Goal: Transaction & Acquisition: Purchase product/service

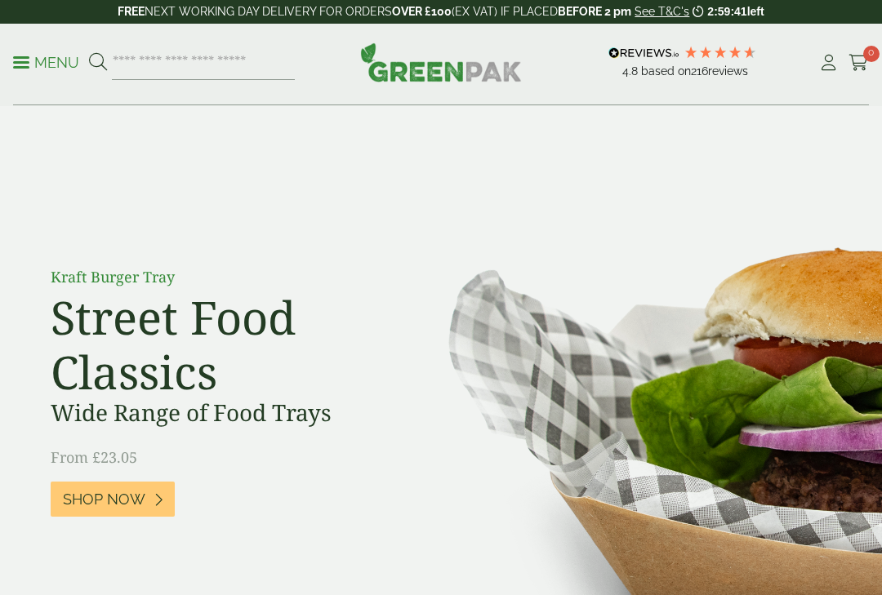
click at [828, 62] on icon at bounding box center [828, 63] width 20 height 16
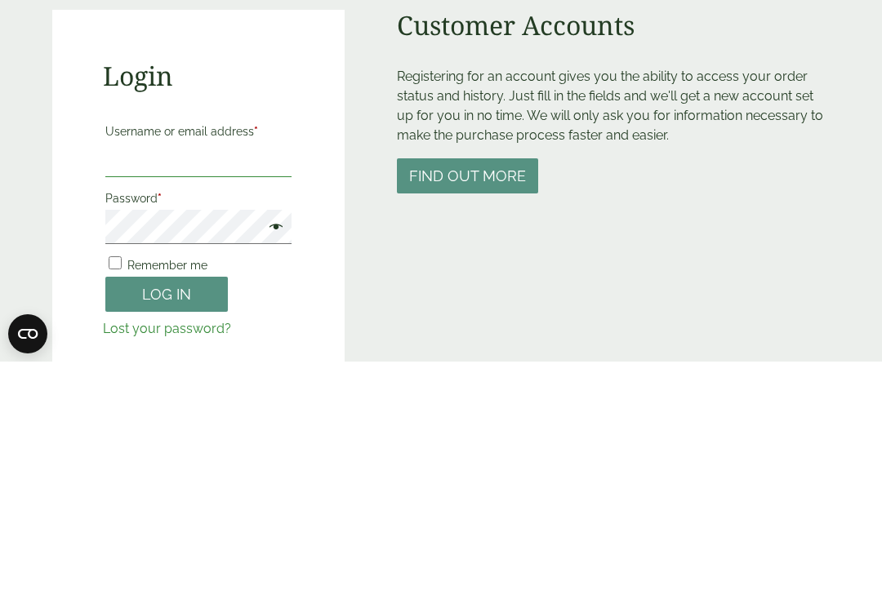
type input "**********"
click at [167, 510] on button "Log in" at bounding box center [166, 527] width 123 height 35
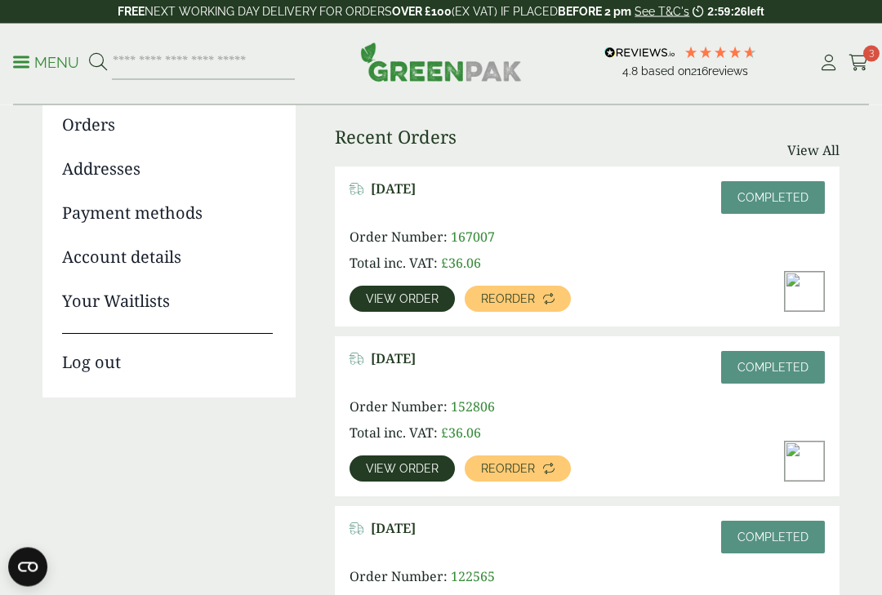
scroll to position [191, 0]
click at [403, 303] on span "View order" at bounding box center [402, 298] width 73 height 11
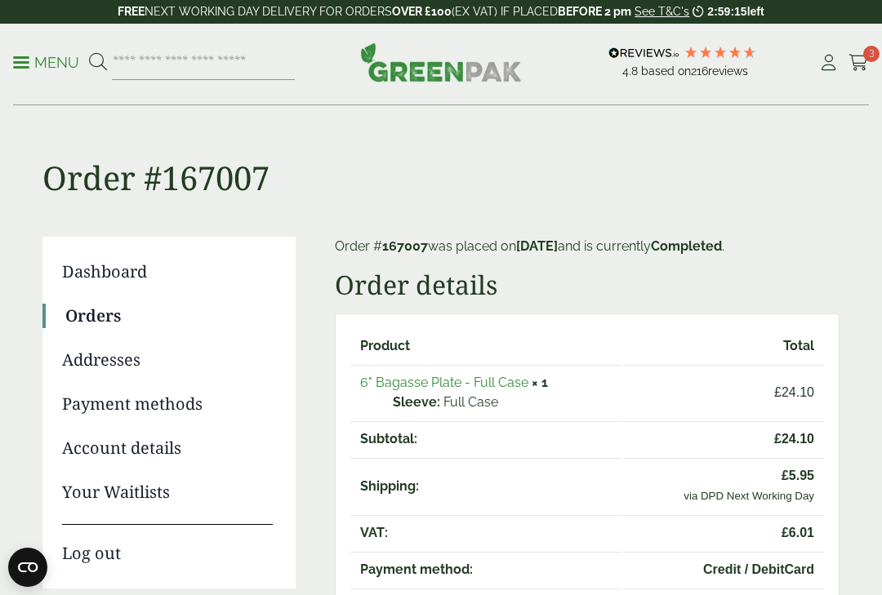
click at [419, 388] on link "6" Bagasse Plate - Full Case" at bounding box center [444, 383] width 168 height 16
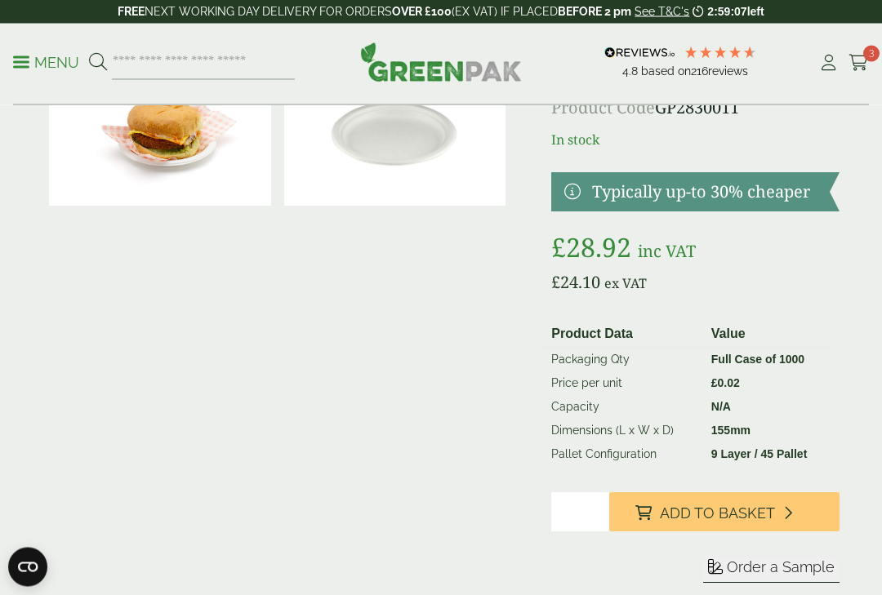
scroll to position [107, 0]
click at [708, 515] on span "Add to Basket" at bounding box center [717, 514] width 115 height 18
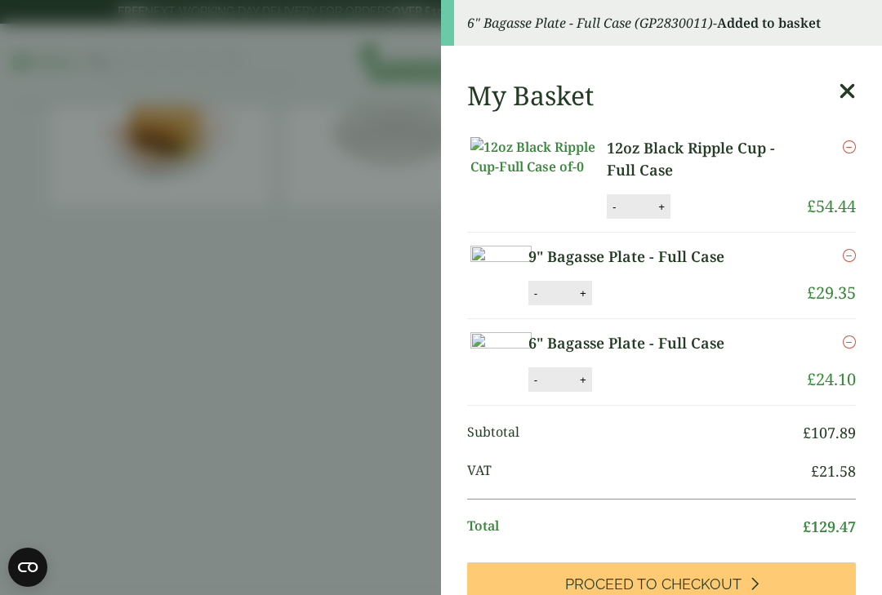
click at [608, 212] on button "-" at bounding box center [614, 207] width 13 height 14
click at [599, 211] on button "-" at bounding box center [605, 207] width 13 height 14
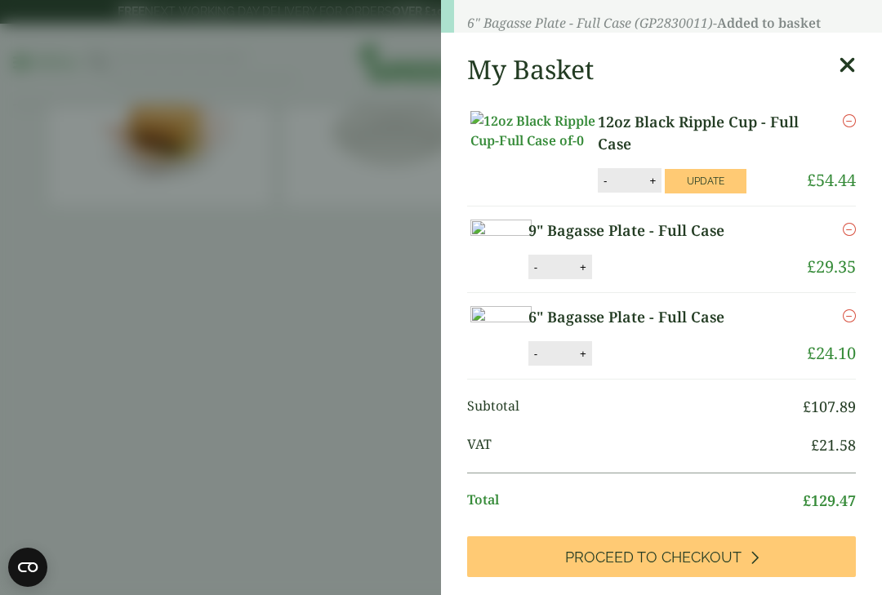
click at [704, 220] on p "9" Bagasse Plate - Full Case" at bounding box center [647, 231] width 238 height 22
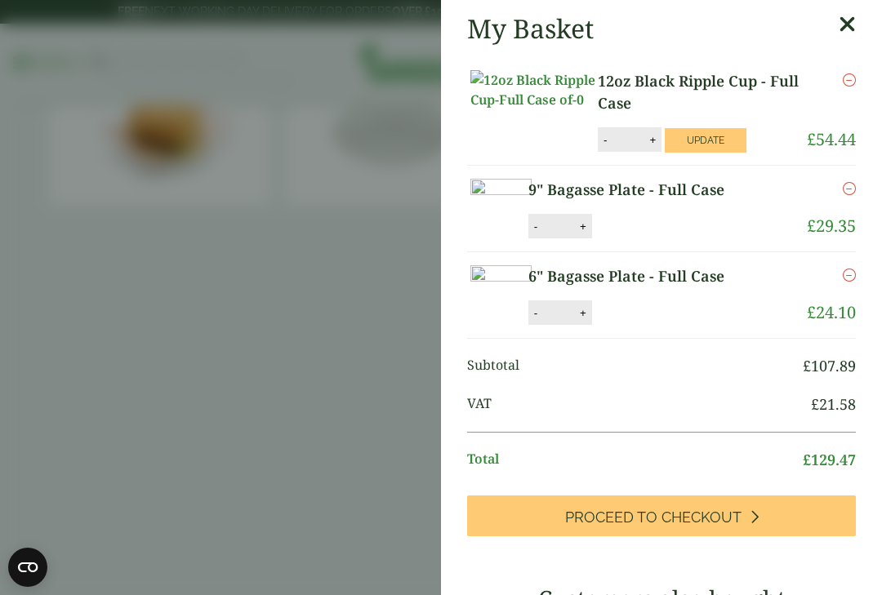
click at [712, 131] on button "Update" at bounding box center [706, 140] width 82 height 25
type input "*"
click at [542, 234] on button "-" at bounding box center [535, 227] width 13 height 14
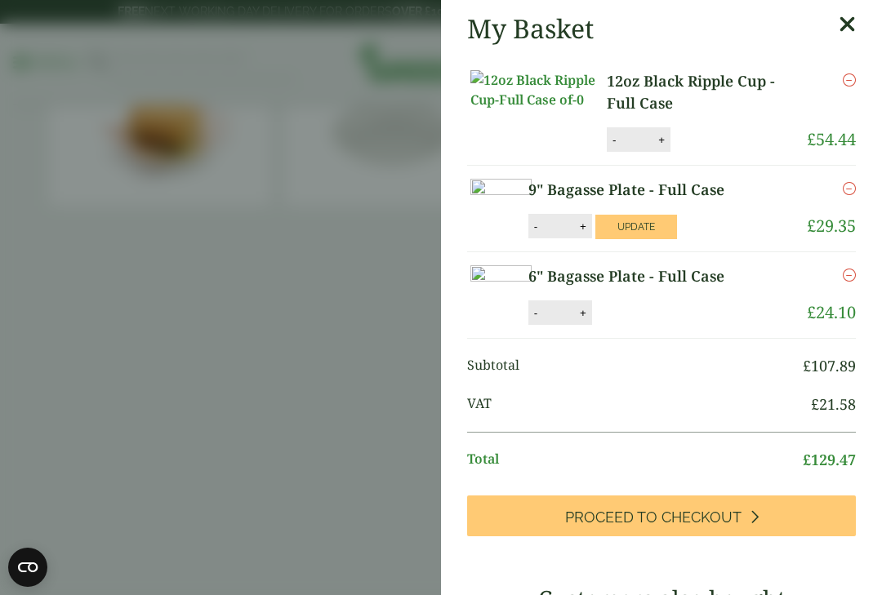
click at [677, 239] on button "Update" at bounding box center [636, 227] width 82 height 25
type input "*"
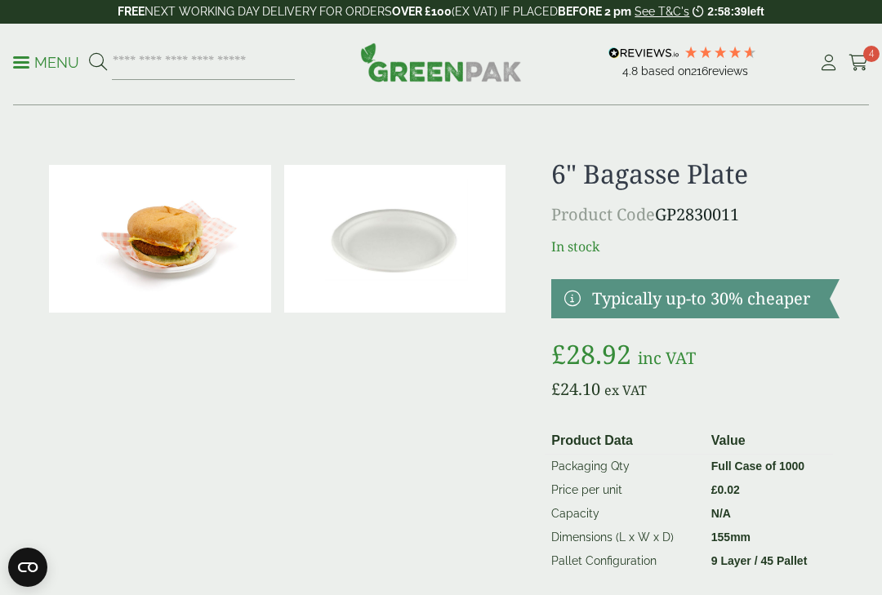
click at [863, 59] on icon at bounding box center [859, 63] width 20 height 16
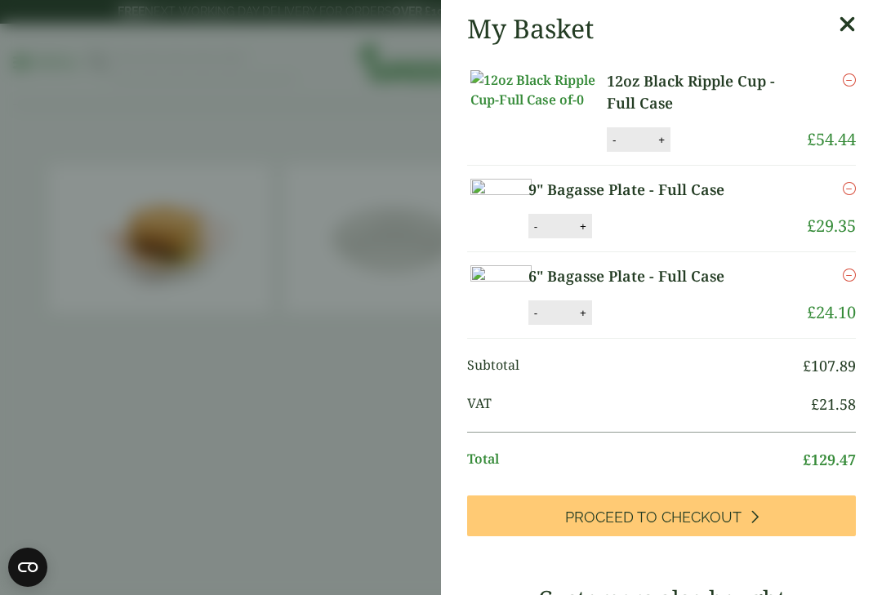
click at [853, 83] on icon "Remove this item" at bounding box center [849, 80] width 13 height 13
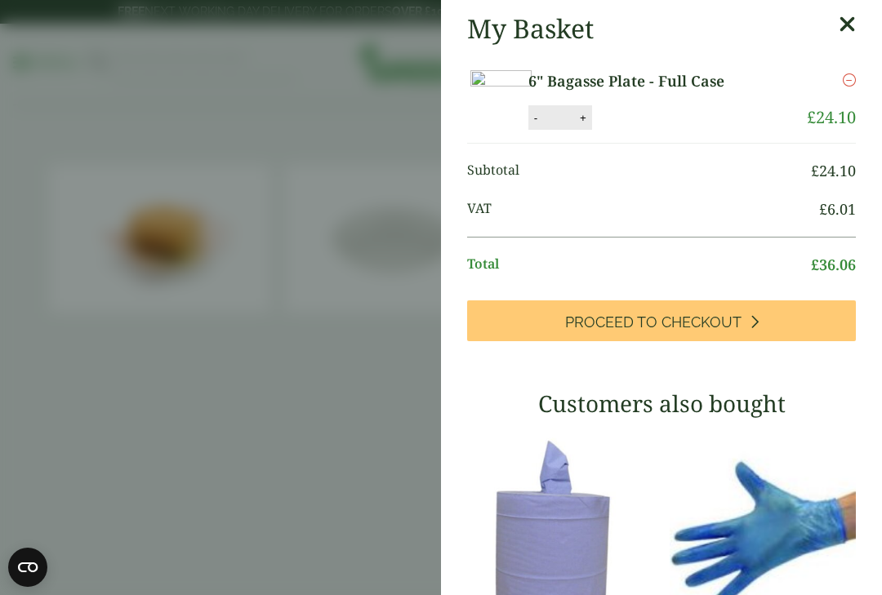
click at [854, 27] on icon at bounding box center [847, 24] width 17 height 23
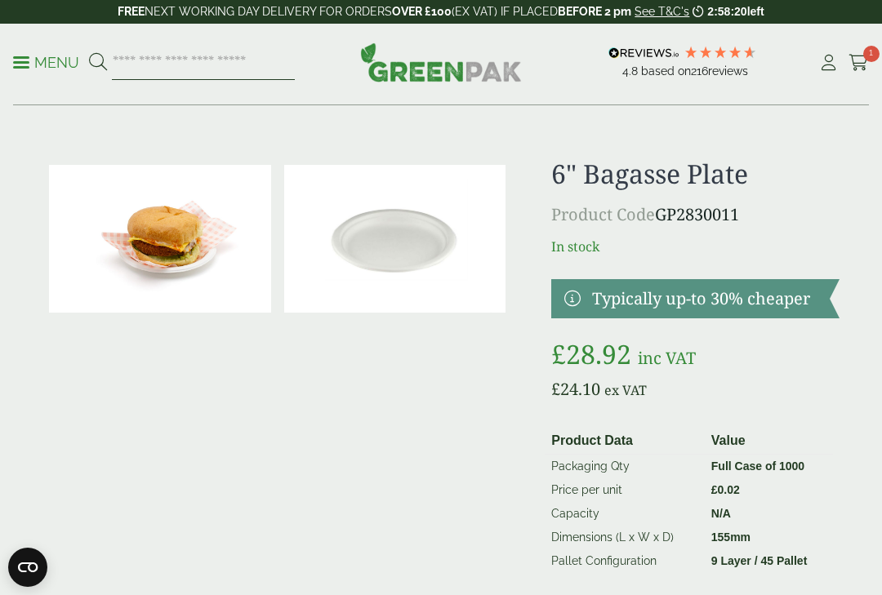
click at [147, 56] on input "search" at bounding box center [203, 63] width 183 height 34
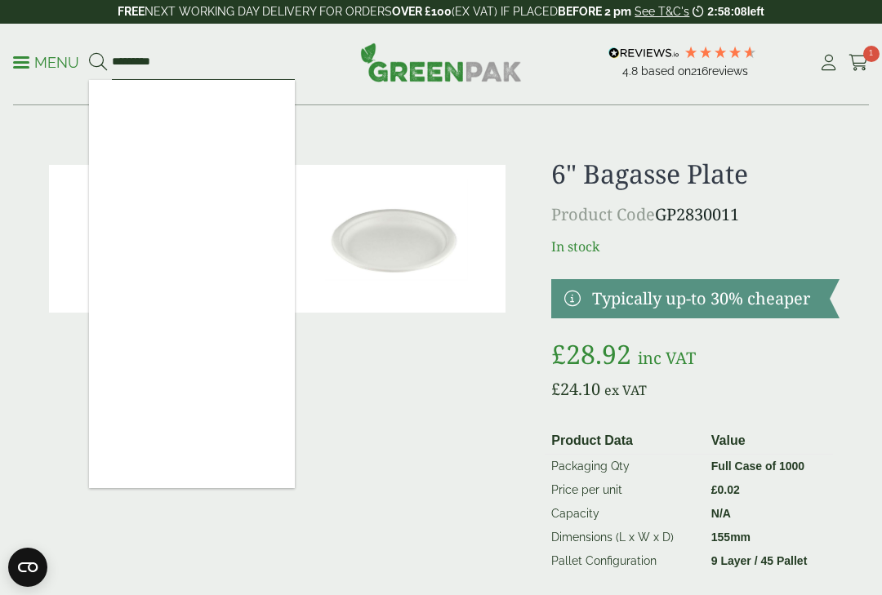
type input "*********"
click at [97, 62] on button at bounding box center [98, 62] width 18 height 21
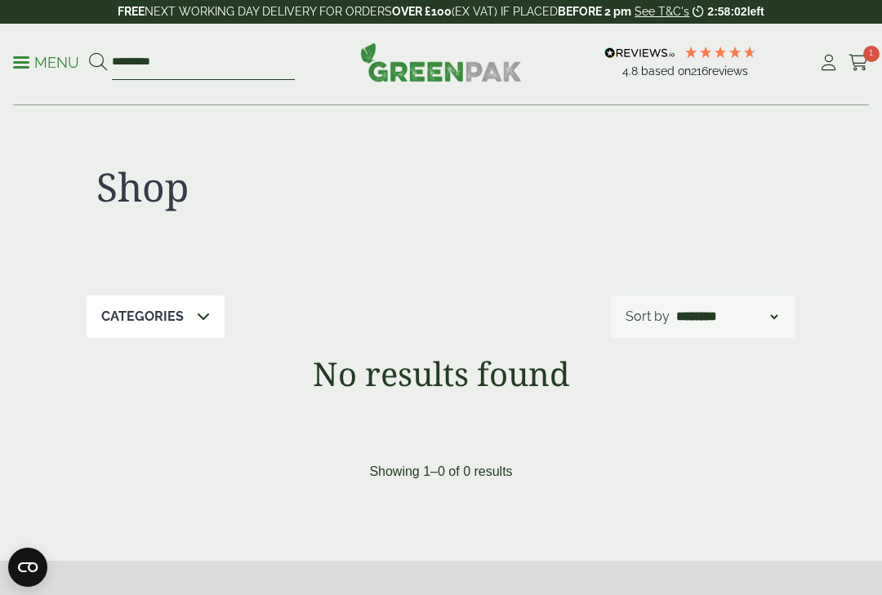
click at [170, 59] on input "*********" at bounding box center [203, 63] width 183 height 34
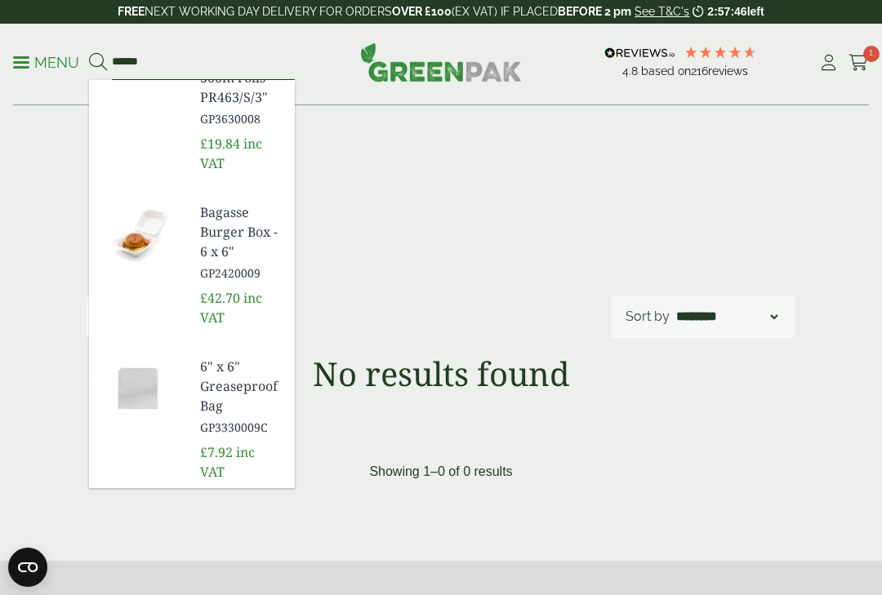
scroll to position [445, 0]
type input "*****"
click at [204, 234] on span "Bagasse Burger Box - 6 x 6"" at bounding box center [241, 232] width 82 height 59
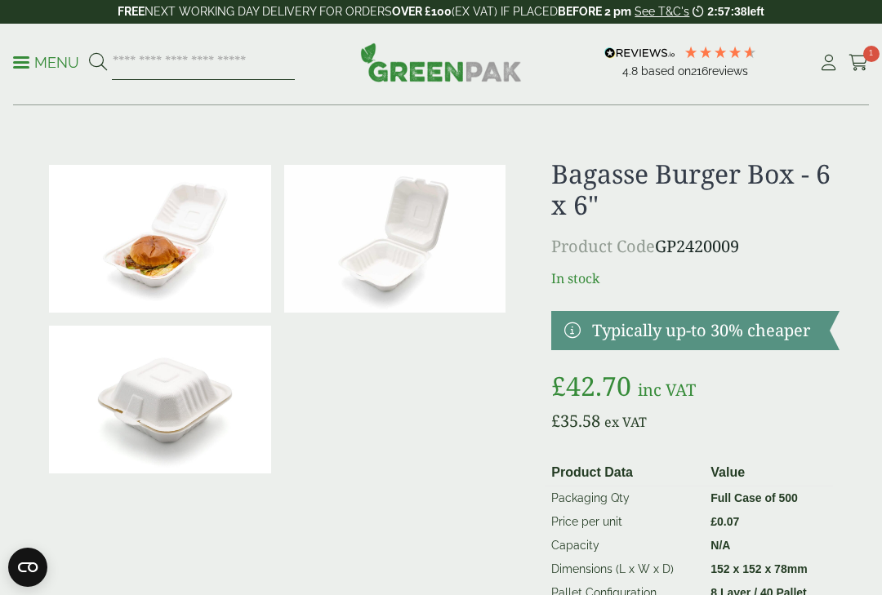
click at [145, 62] on input "search" at bounding box center [203, 63] width 183 height 34
click at [167, 68] on input "******" at bounding box center [203, 63] width 183 height 34
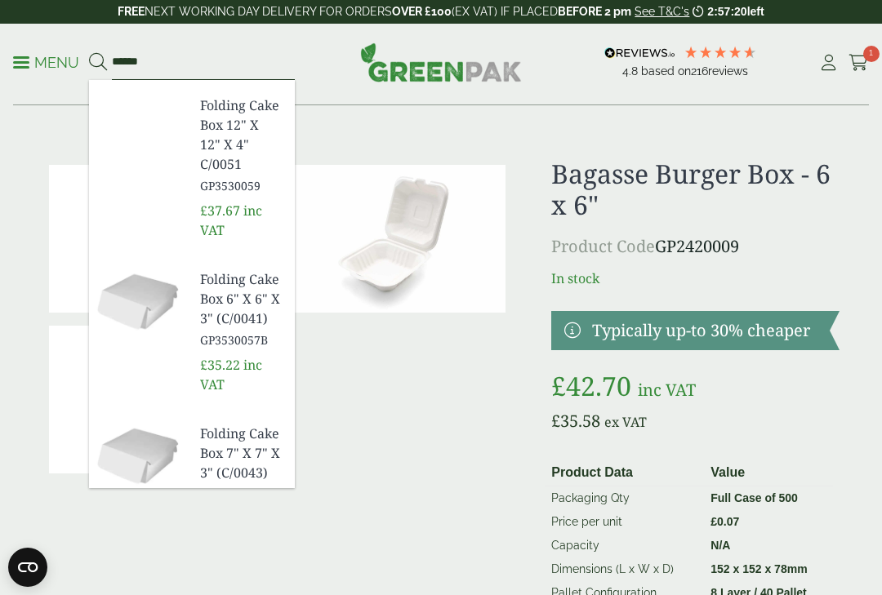
scroll to position [157, 0]
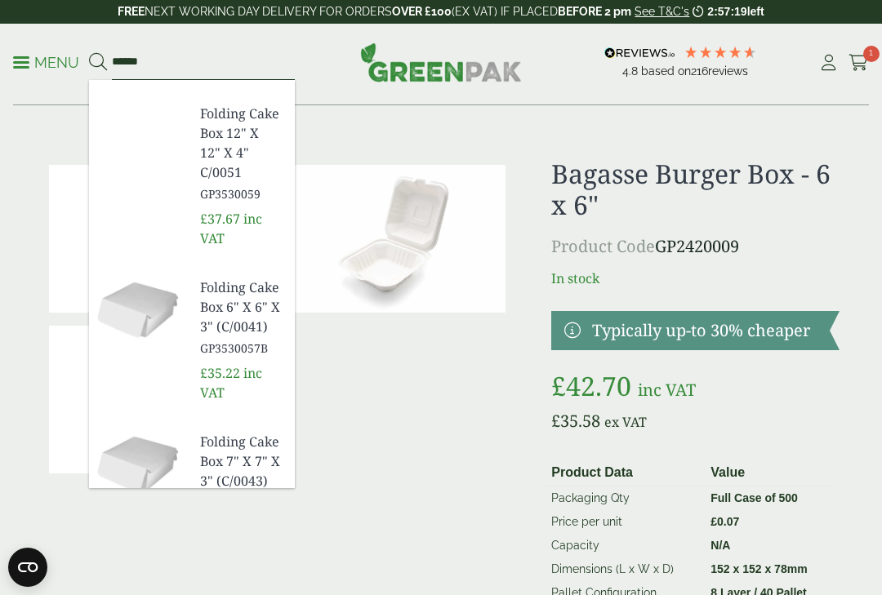
type input "******"
click at [223, 134] on span "Folding Cake Box 12" X 12" X 4" C/0051" at bounding box center [241, 143] width 82 height 78
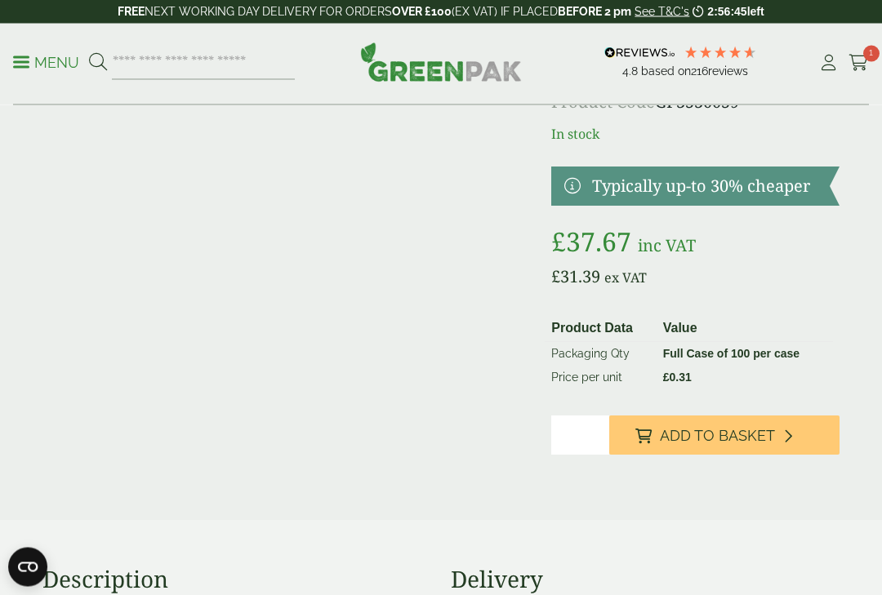
scroll to position [145, 0]
click at [727, 430] on span "Add to Basket" at bounding box center [717, 436] width 115 height 18
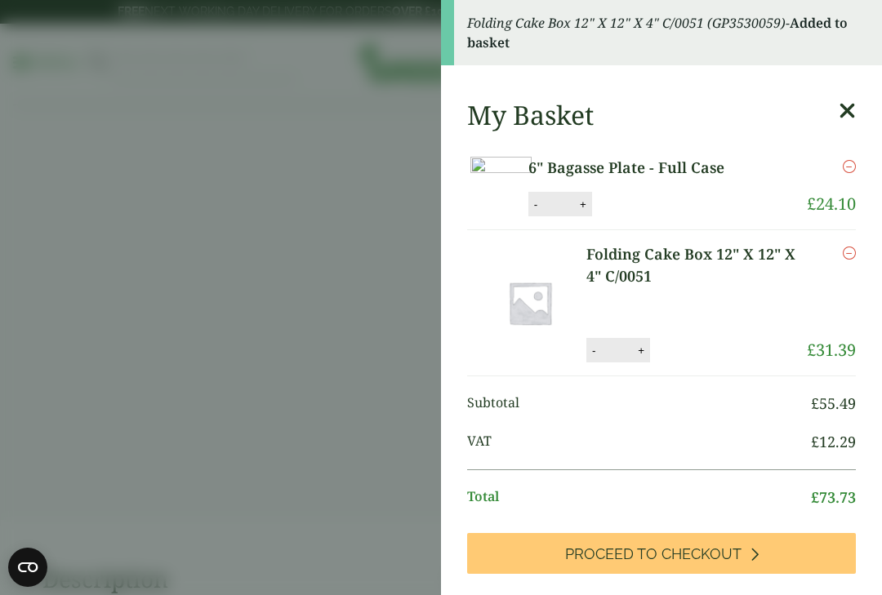
click at [855, 260] on icon "Remove this item" at bounding box center [849, 253] width 13 height 13
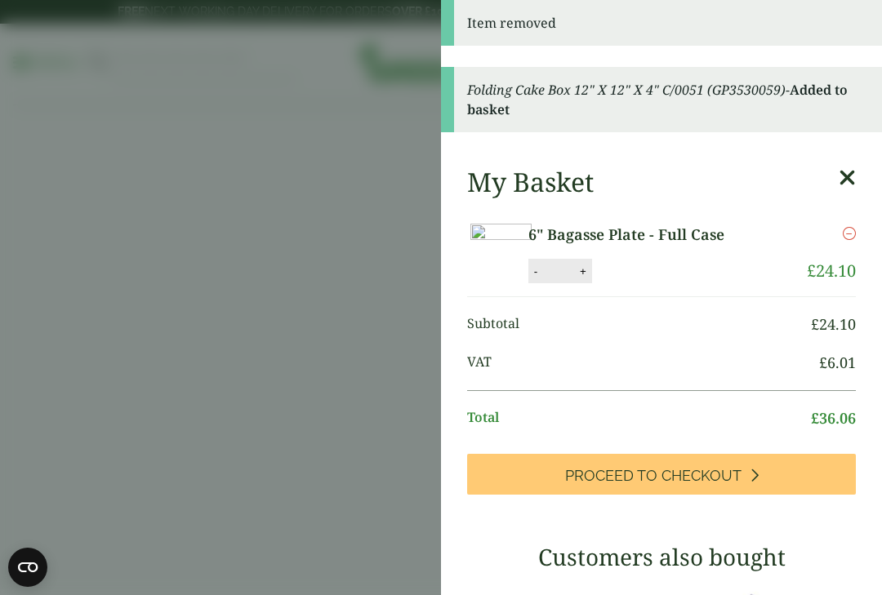
scroll to position [0, 0]
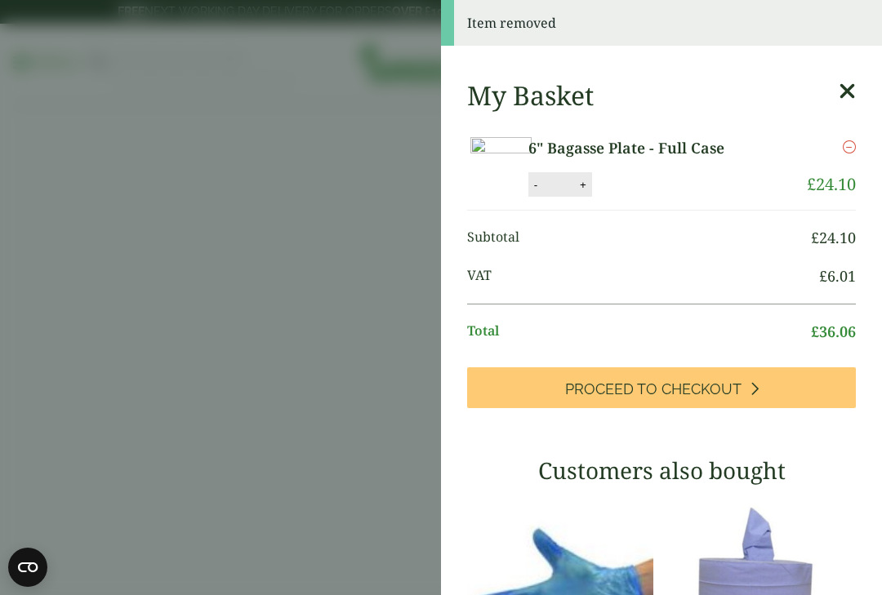
click at [853, 88] on icon at bounding box center [847, 91] width 17 height 23
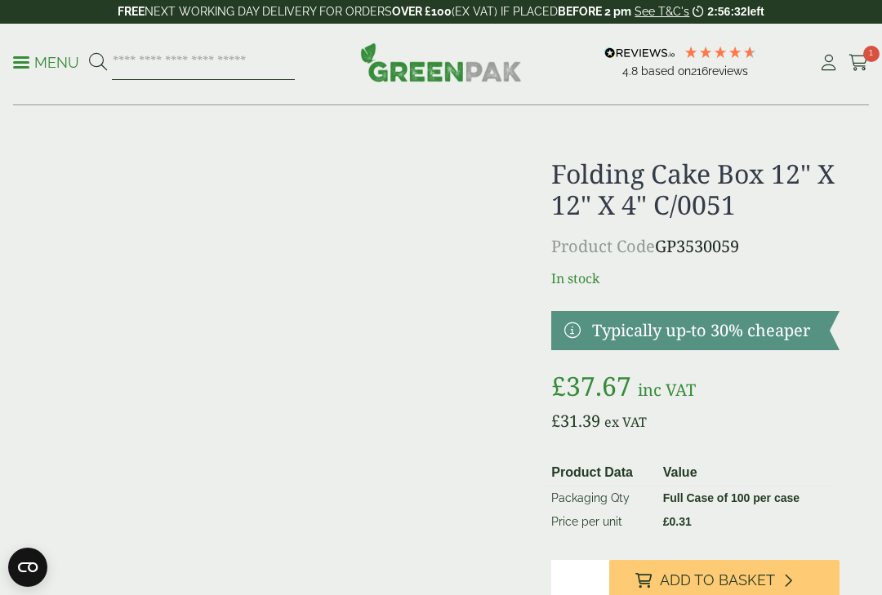
click at [156, 69] on input "search" at bounding box center [203, 63] width 183 height 34
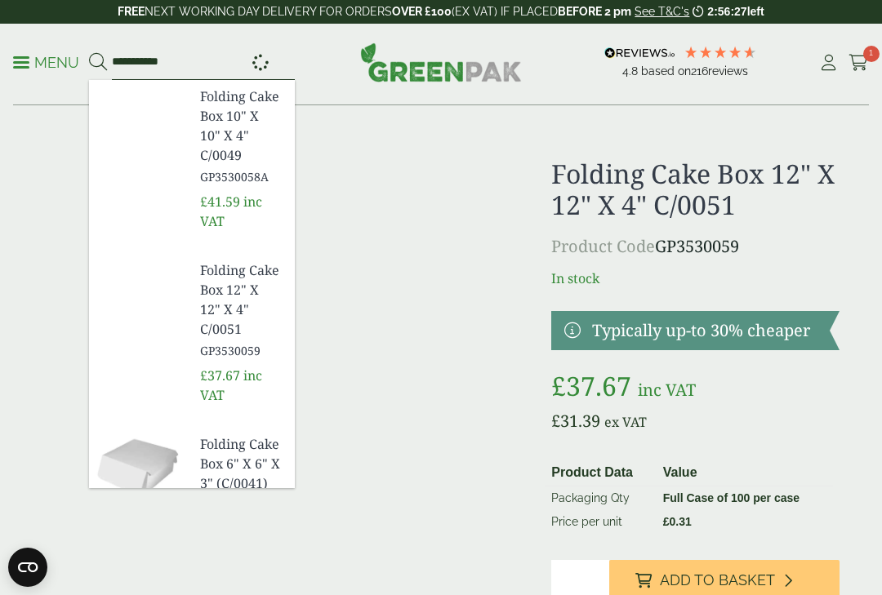
type input "**********"
click at [97, 62] on button at bounding box center [98, 62] width 18 height 21
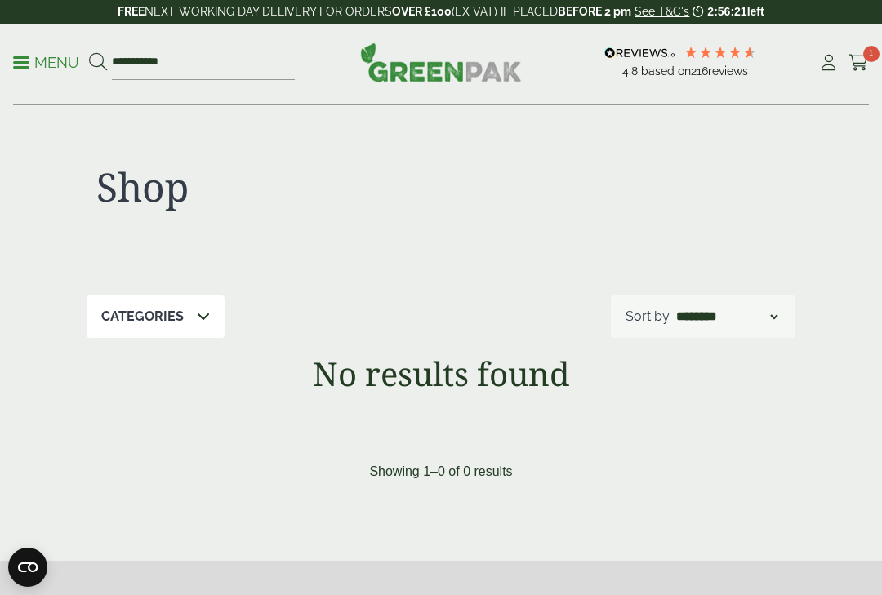
click at [861, 56] on icon at bounding box center [859, 63] width 20 height 16
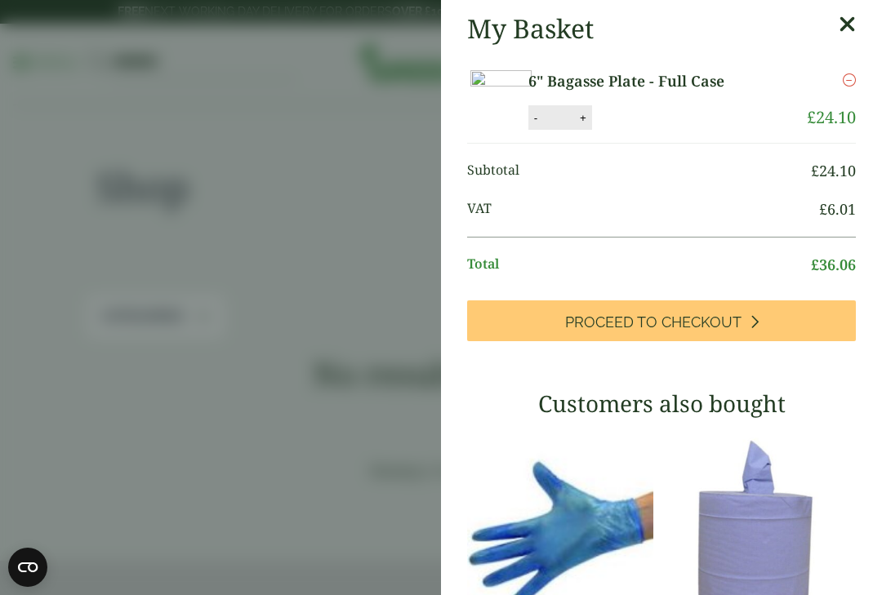
click at [706, 341] on link "Proceed to Checkout" at bounding box center [661, 321] width 389 height 41
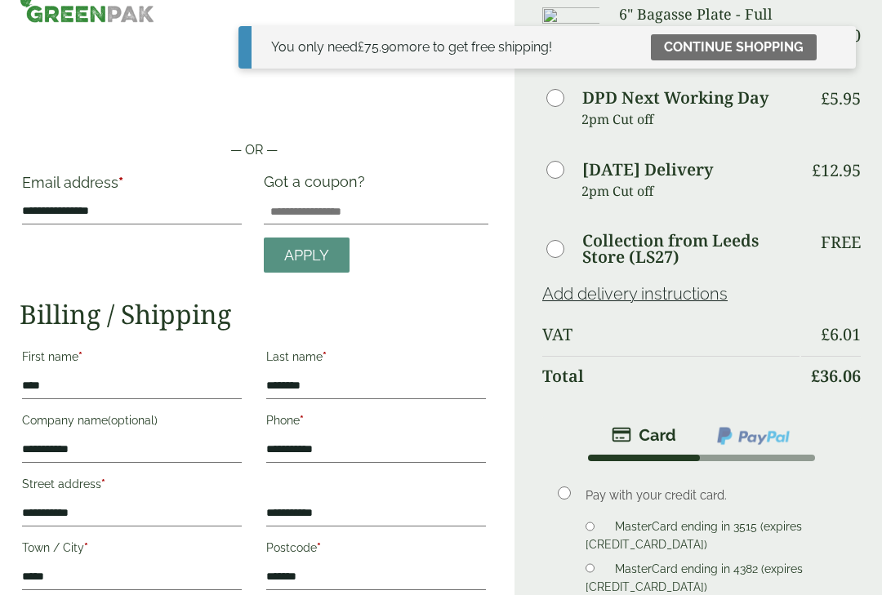
scroll to position [31, 0]
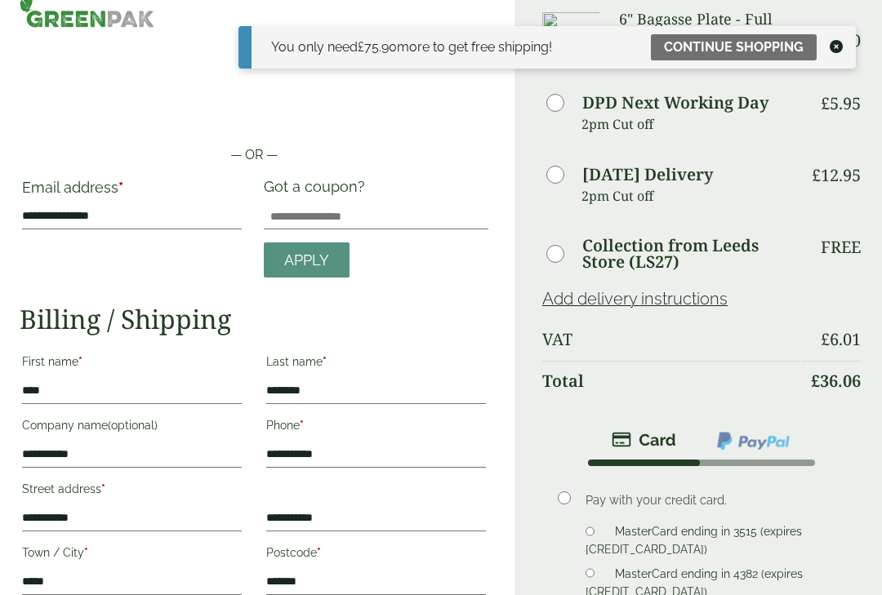
click at [747, 45] on link "Continue shopping" at bounding box center [734, 47] width 166 height 26
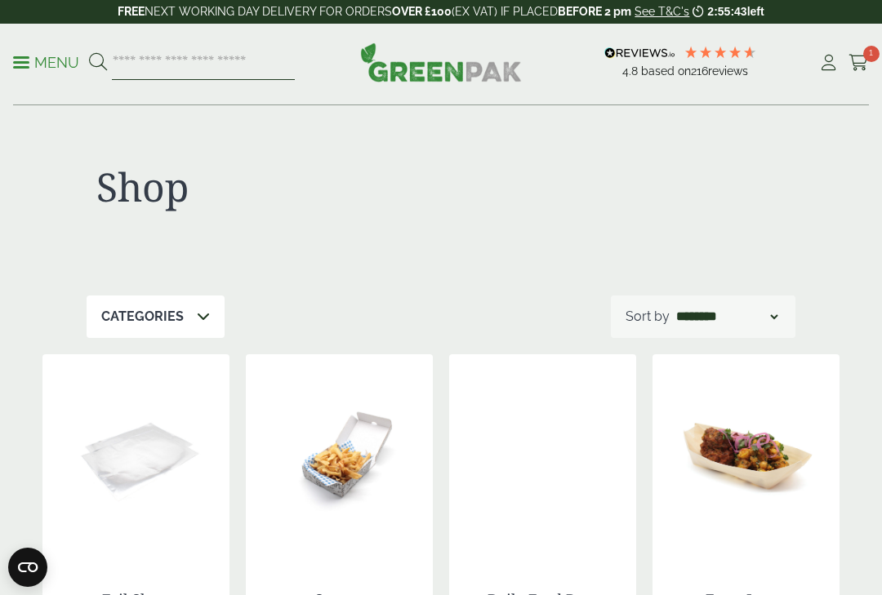
click at [170, 61] on input "search" at bounding box center [203, 63] width 183 height 34
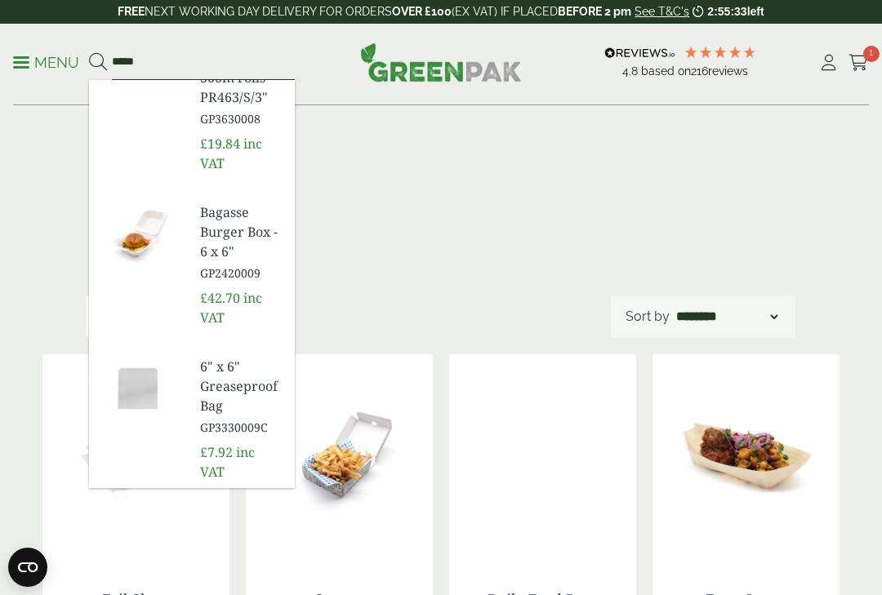
scroll to position [445, 0]
type input "*****"
click at [185, 234] on img at bounding box center [138, 235] width 98 height 78
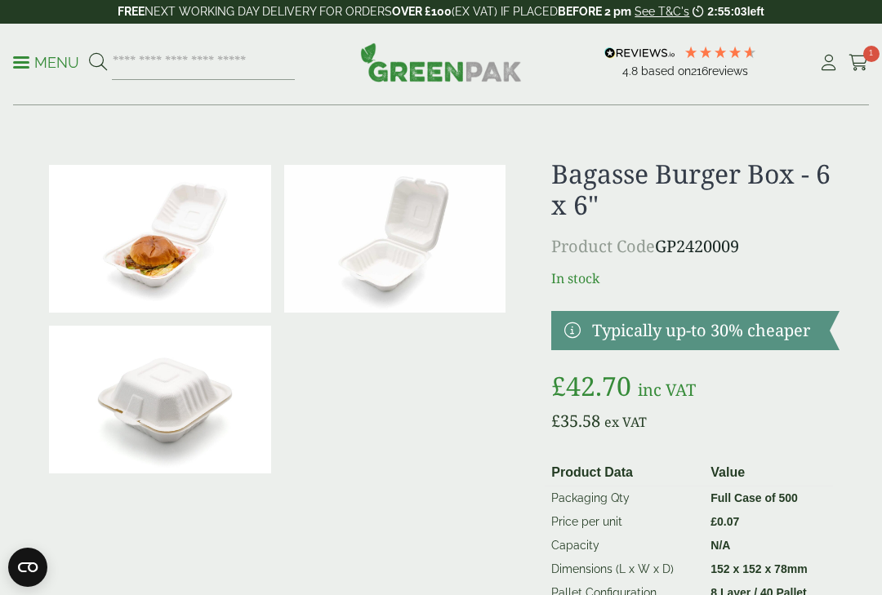
click at [41, 66] on p "Menu" at bounding box center [46, 63] width 66 height 20
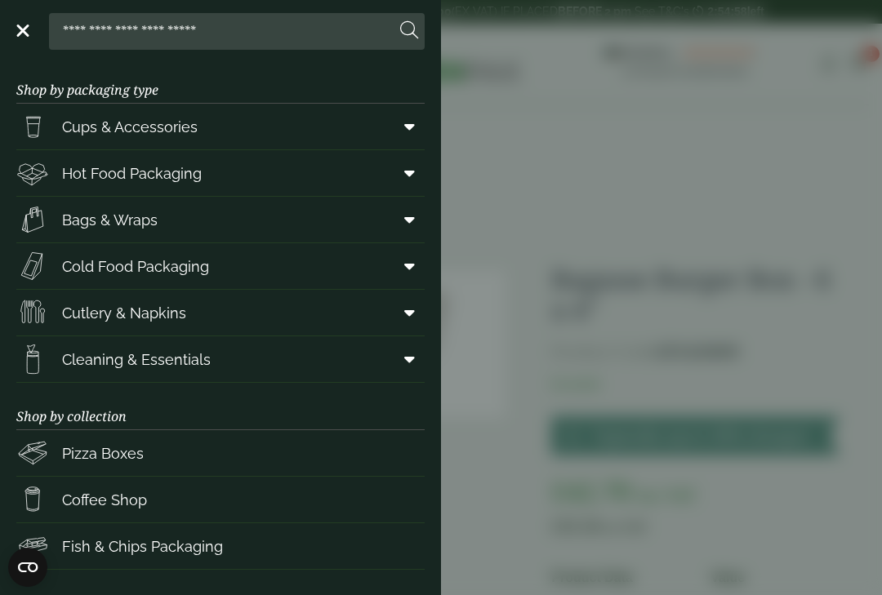
click at [87, 316] on span "Cutlery & Napkins" at bounding box center [124, 313] width 124 height 22
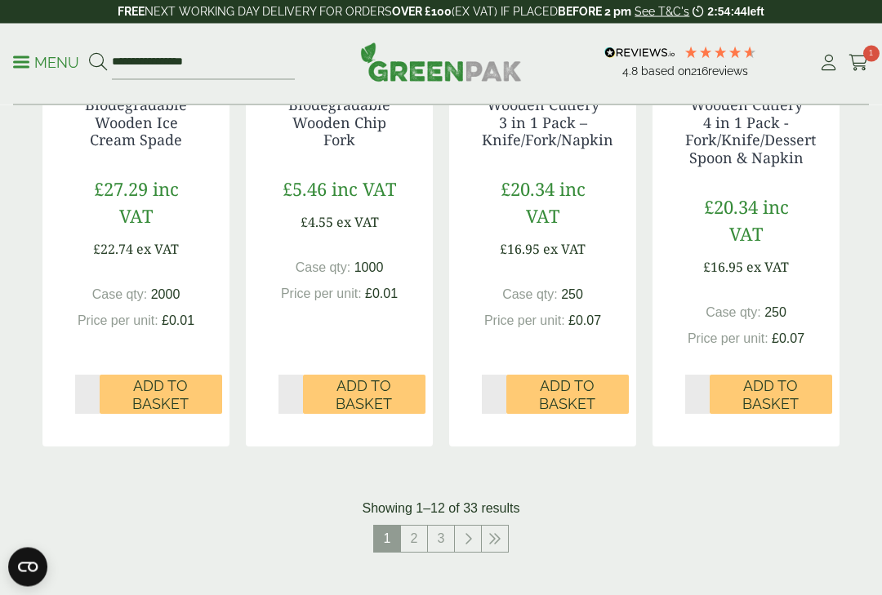
scroll to position [1790, 0]
click at [413, 533] on link "2" at bounding box center [414, 539] width 26 height 26
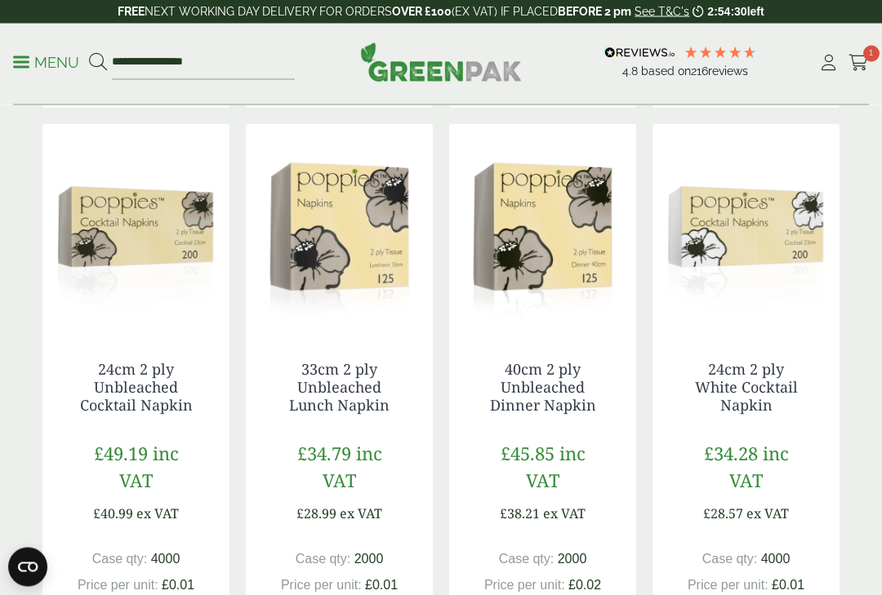
click at [31, 53] on p "Menu" at bounding box center [46, 63] width 66 height 20
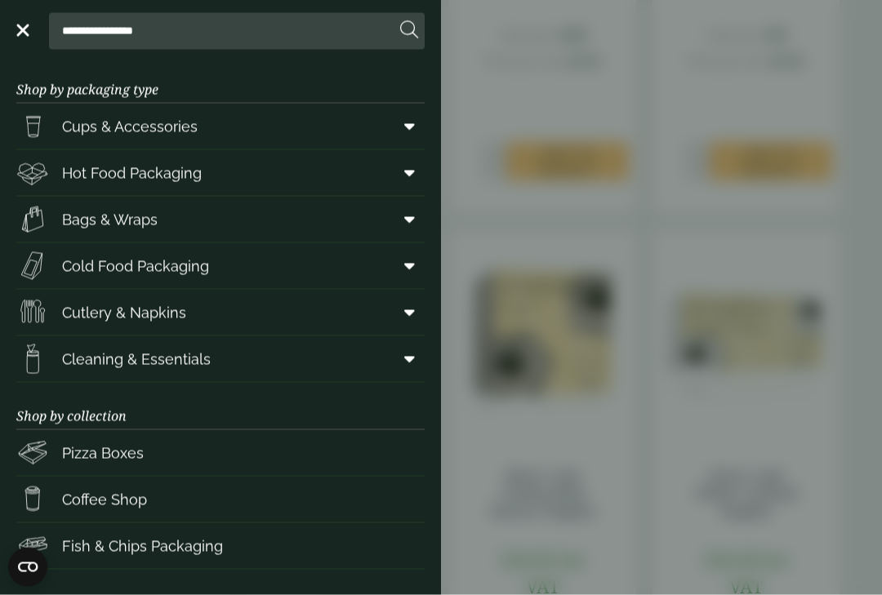
scroll to position [939, 0]
click at [79, 180] on span "Hot Food Packaging" at bounding box center [132, 174] width 140 height 22
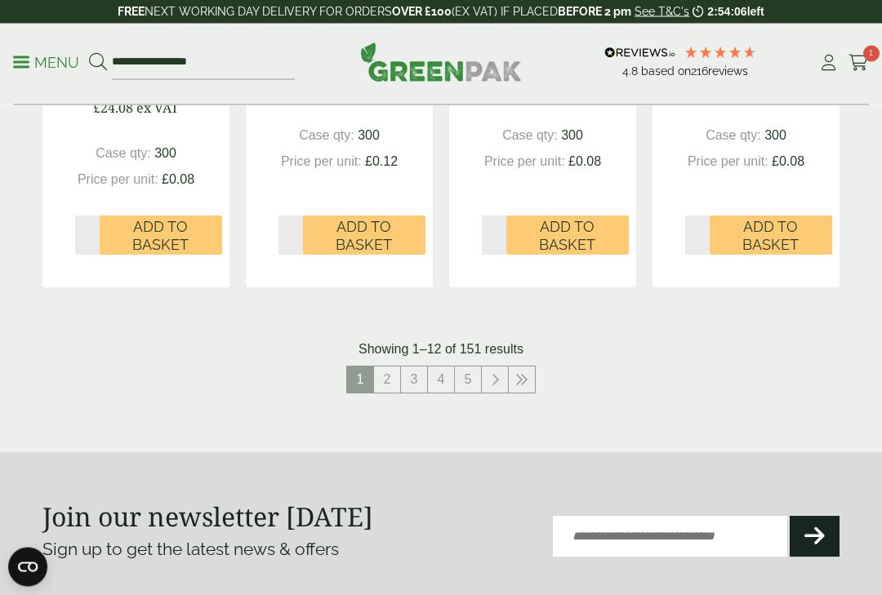
scroll to position [1995, 0]
click at [377, 374] on link "2" at bounding box center [387, 380] width 26 height 26
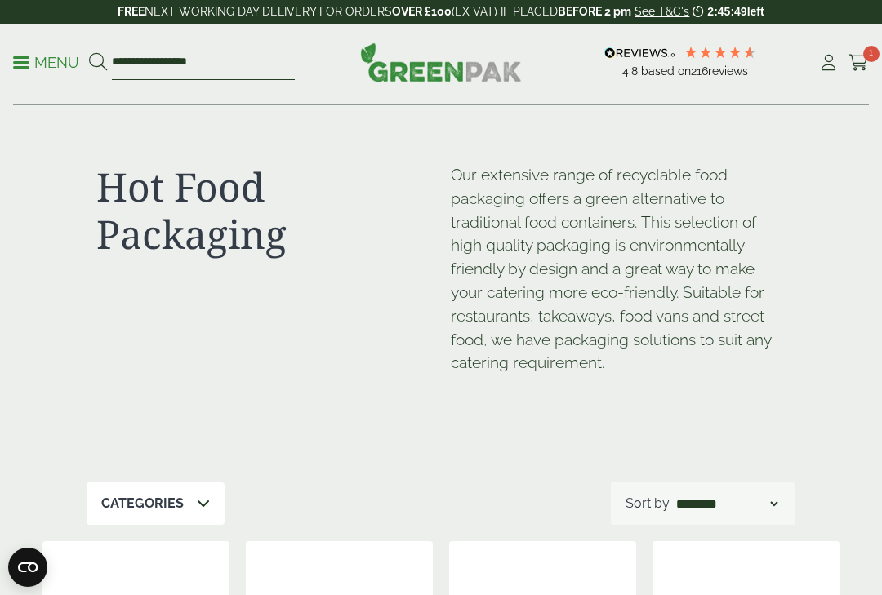
click at [178, 57] on input "**********" at bounding box center [203, 63] width 183 height 34
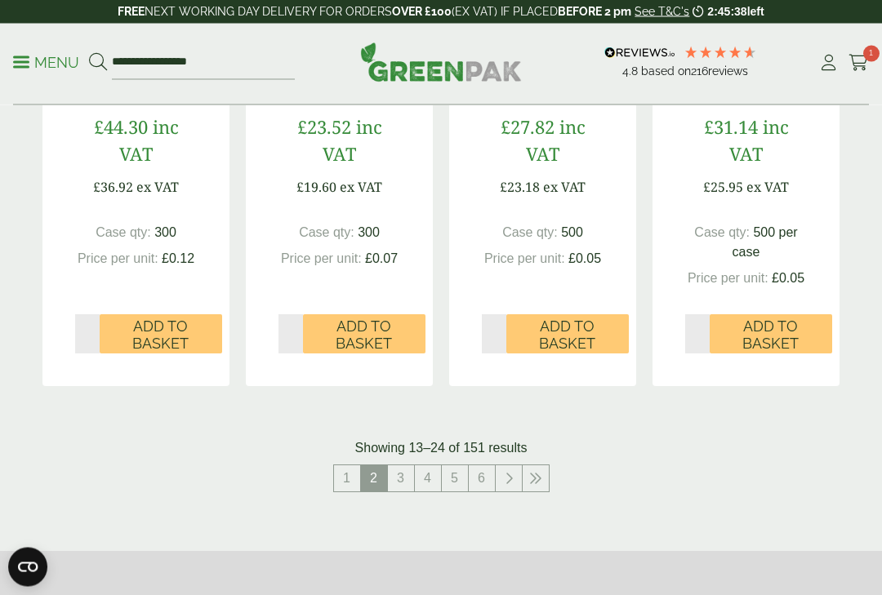
scroll to position [1938, 0]
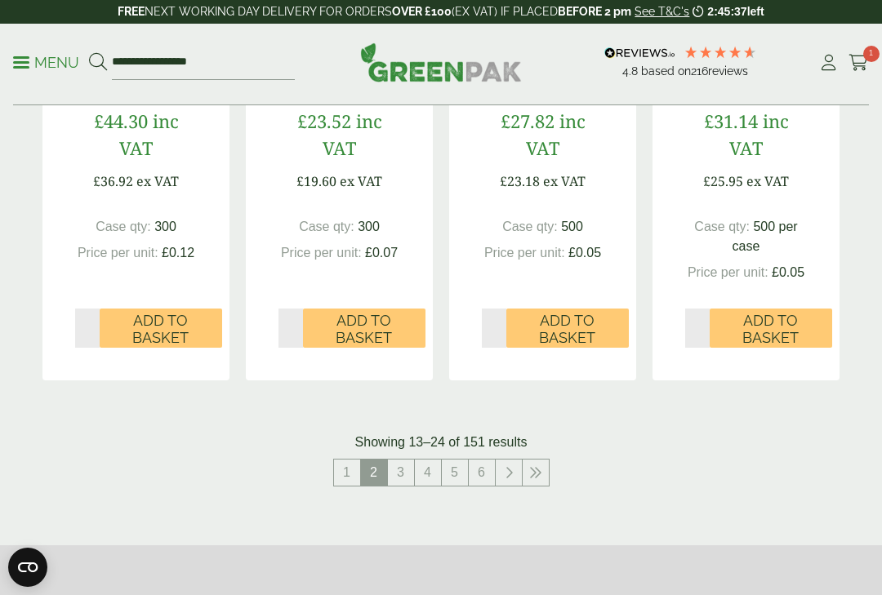
click at [399, 464] on link "3" at bounding box center [401, 473] width 26 height 26
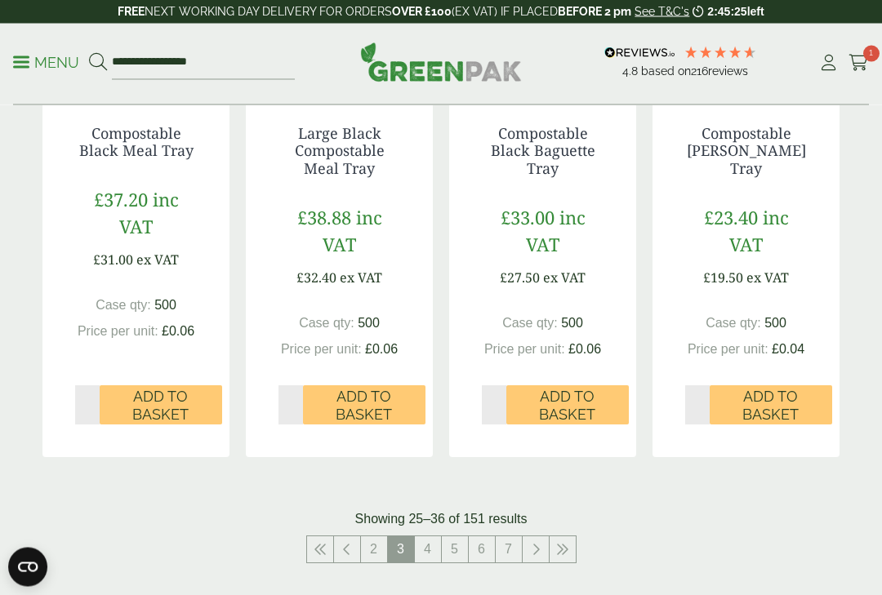
click at [428, 538] on link "4" at bounding box center [428, 550] width 26 height 26
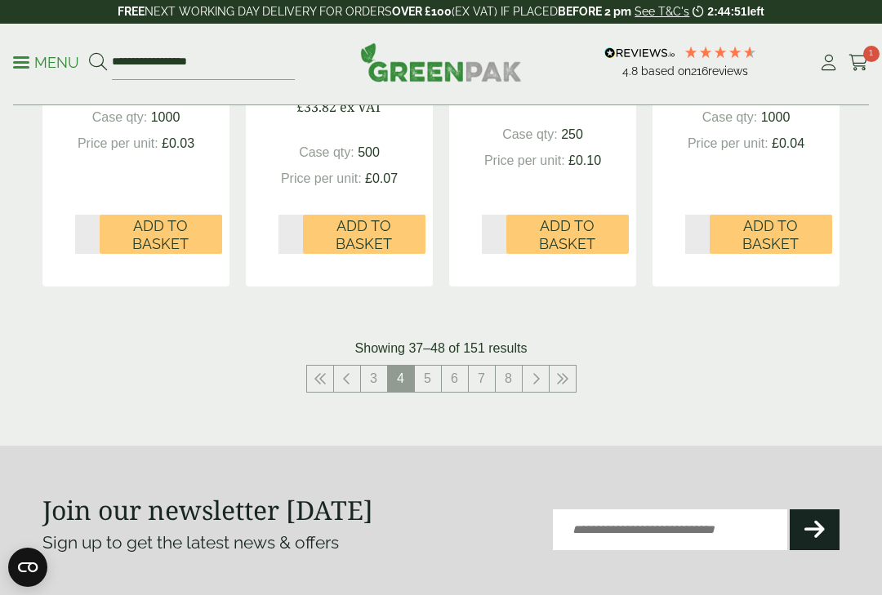
scroll to position [2033, 0]
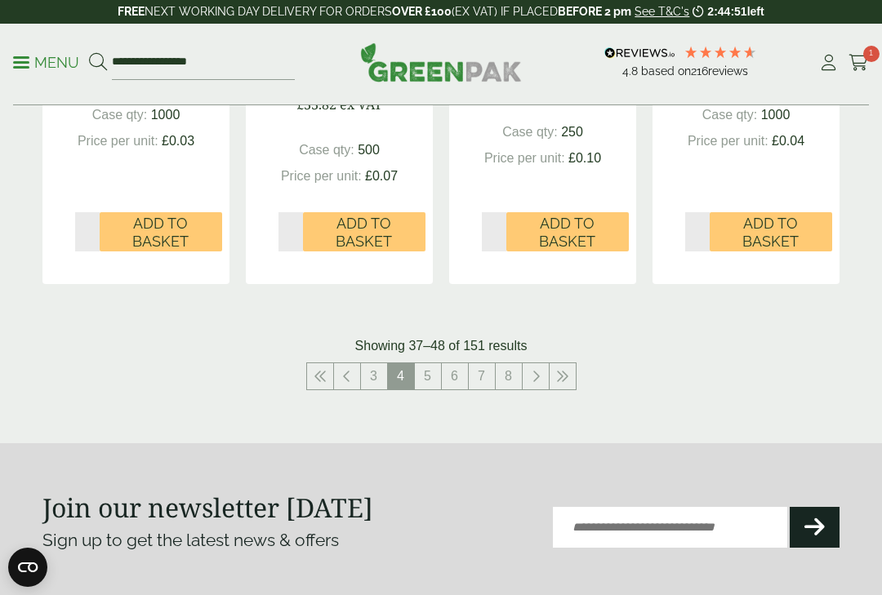
click at [436, 363] on link "5" at bounding box center [428, 376] width 26 height 26
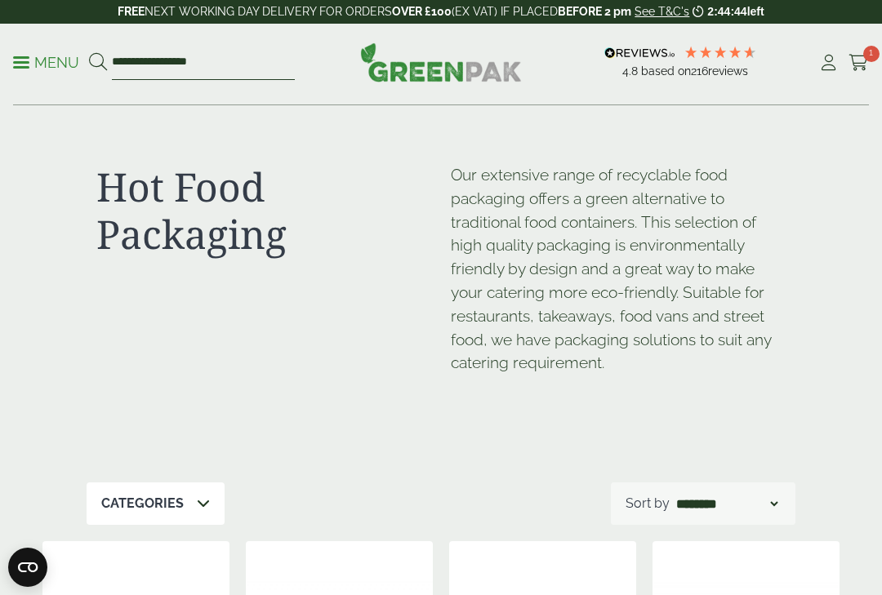
click at [197, 56] on input "**********" at bounding box center [203, 63] width 183 height 34
type input "*"
type input "**********"
click at [97, 62] on button at bounding box center [98, 62] width 18 height 21
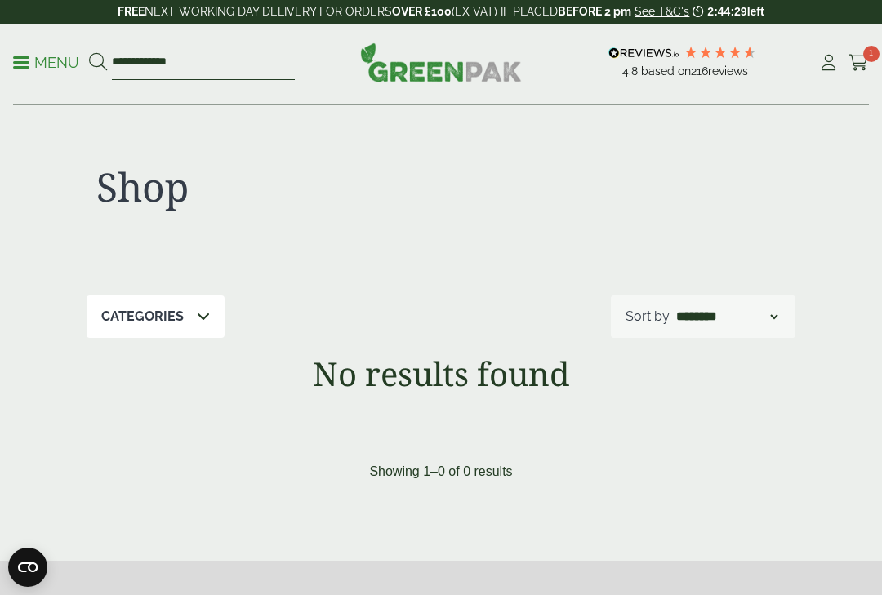
click at [202, 66] on input "**********" at bounding box center [203, 63] width 183 height 34
type input "********"
click at [97, 62] on button at bounding box center [98, 62] width 18 height 21
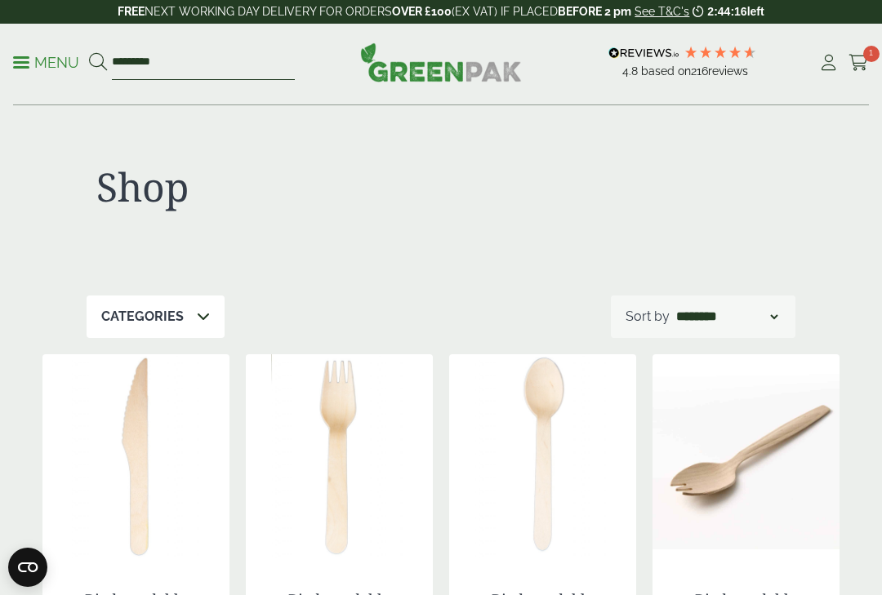
click at [173, 63] on input "********" at bounding box center [203, 63] width 183 height 34
type input "*"
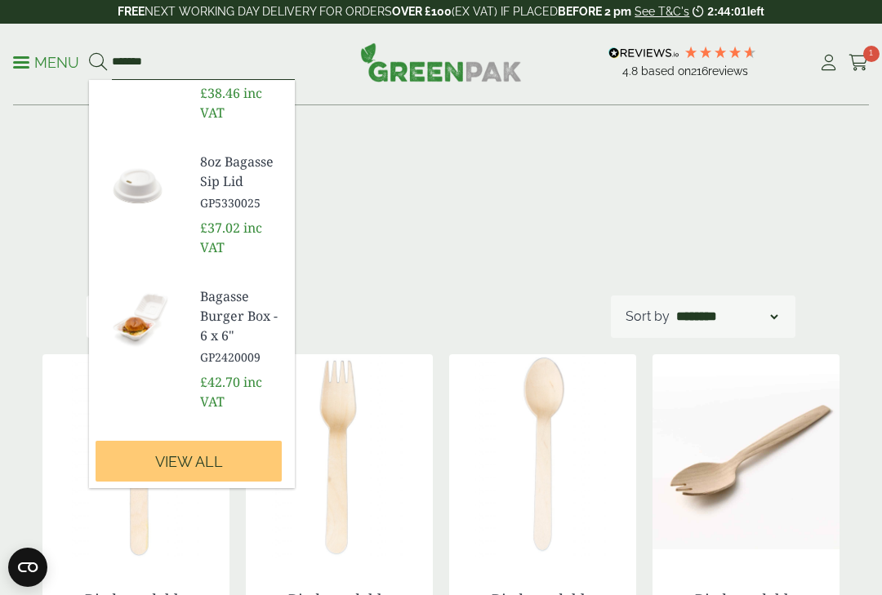
click at [145, 62] on input "*******" at bounding box center [203, 63] width 183 height 34
type input "*"
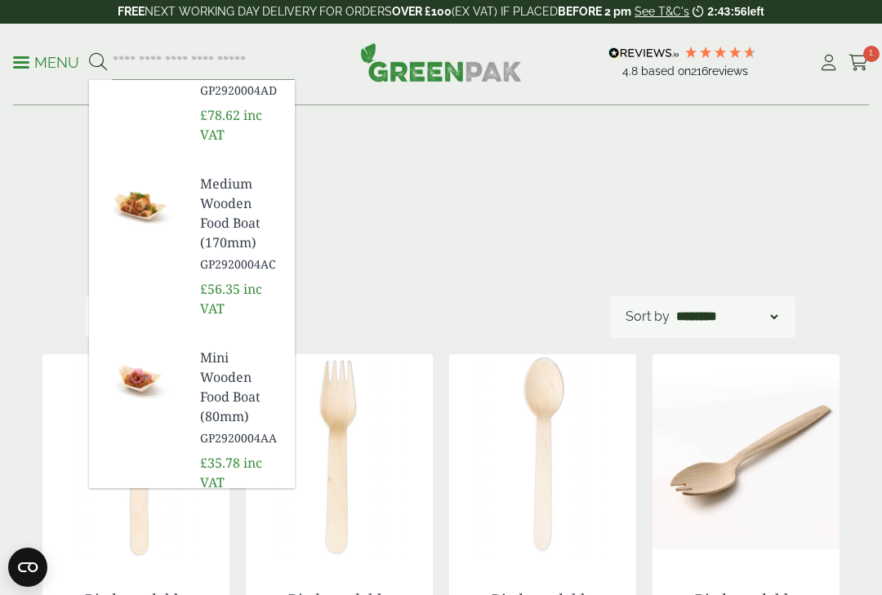
click at [863, 62] on icon at bounding box center [859, 63] width 20 height 16
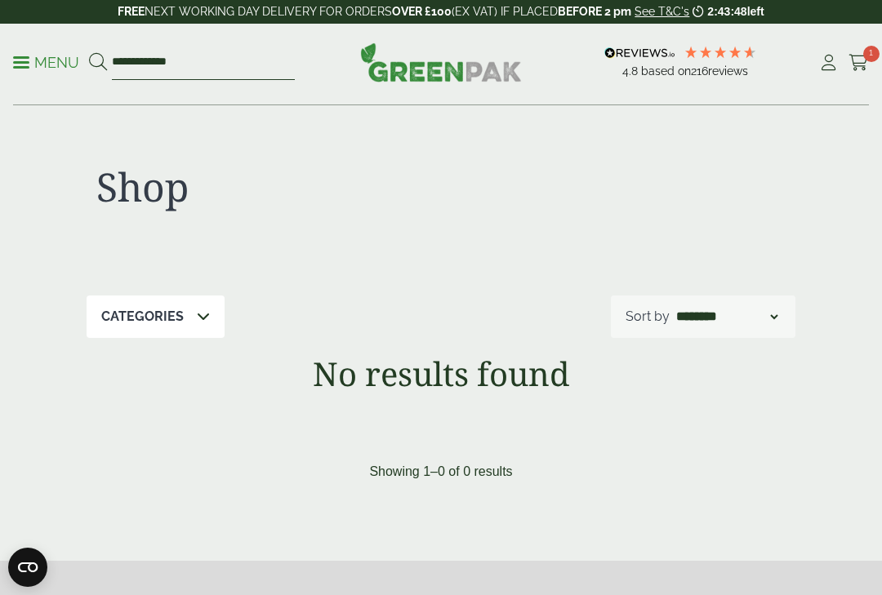
click at [210, 60] on input "**********" at bounding box center [203, 63] width 183 height 34
type input "*"
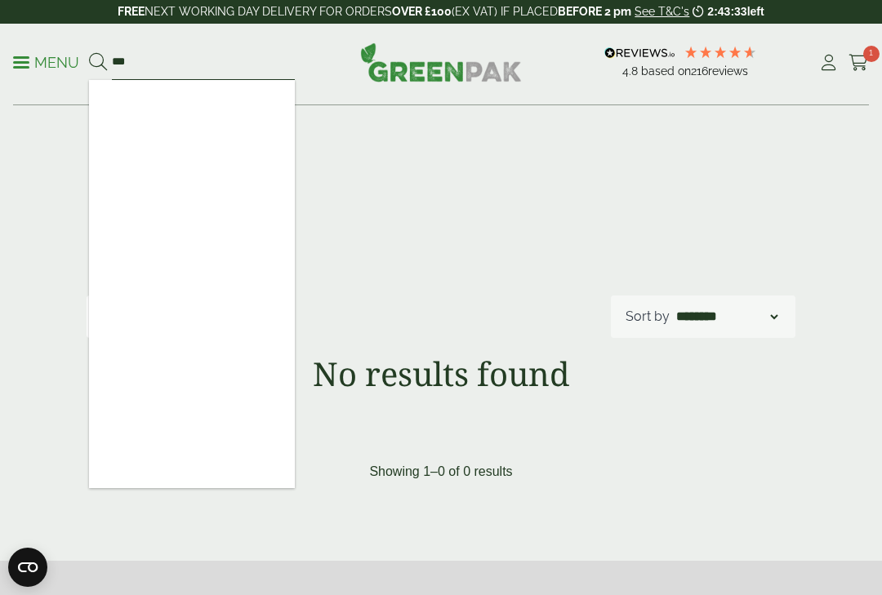
type input "***"
click at [97, 62] on button at bounding box center [98, 62] width 18 height 21
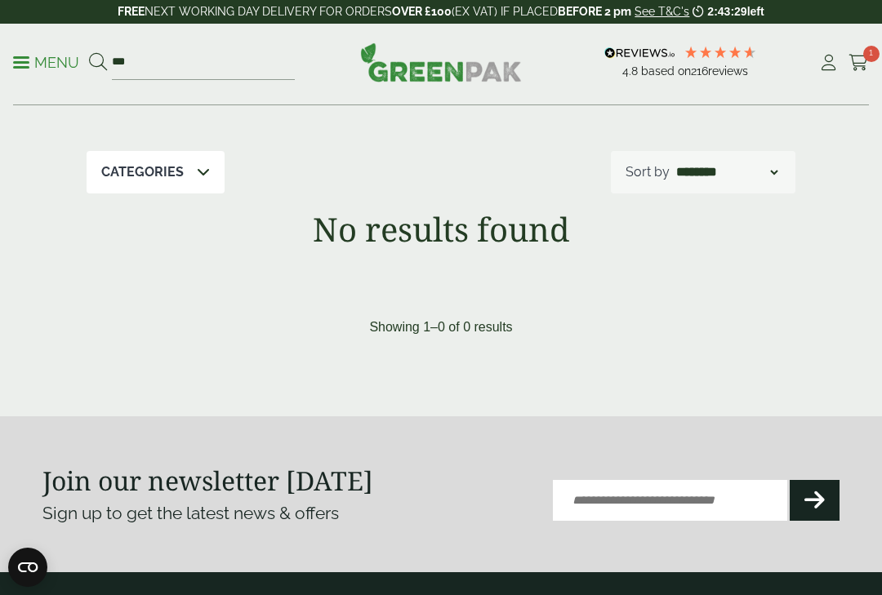
scroll to position [120, 0]
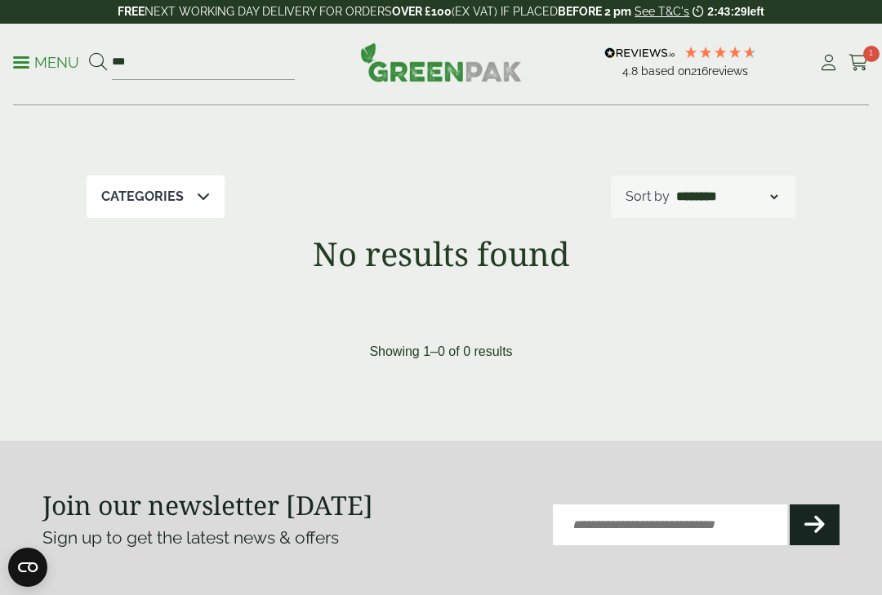
click at [131, 206] on div "Categories" at bounding box center [156, 197] width 138 height 42
click at [16, 58] on link "Menu" at bounding box center [46, 61] width 66 height 16
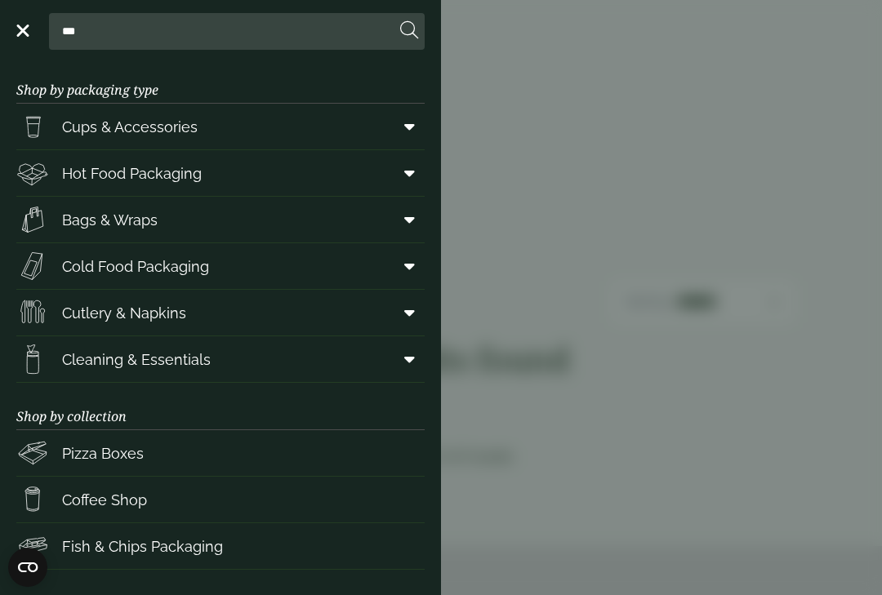
click at [58, 174] on span "Hot Food Packaging" at bounding box center [108, 173] width 185 height 33
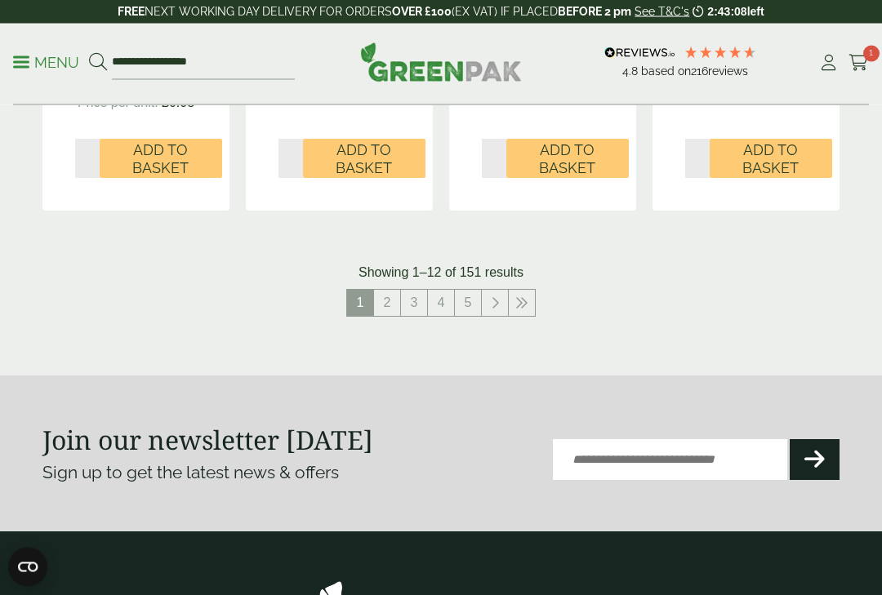
scroll to position [2071, 0]
click at [476, 290] on link "5" at bounding box center [468, 303] width 26 height 26
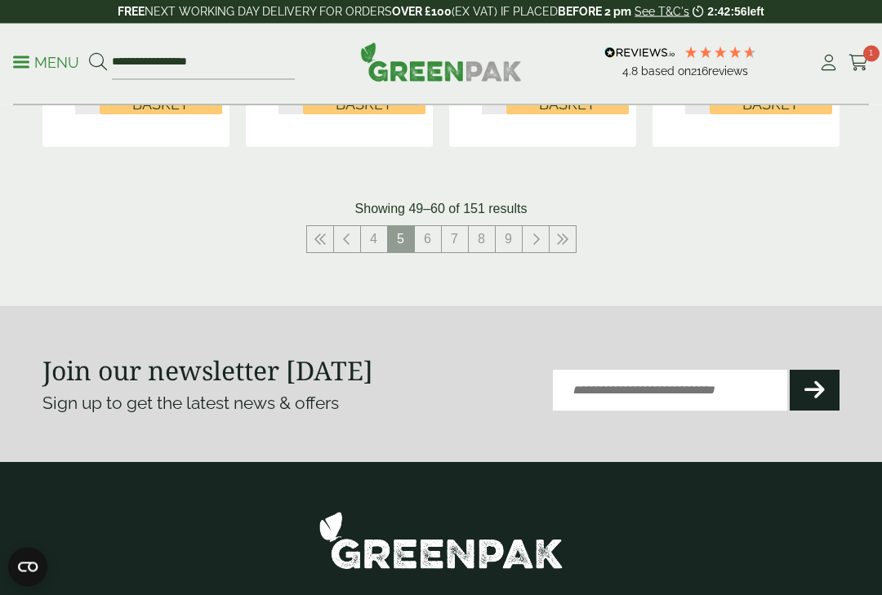
scroll to position [2149, 0]
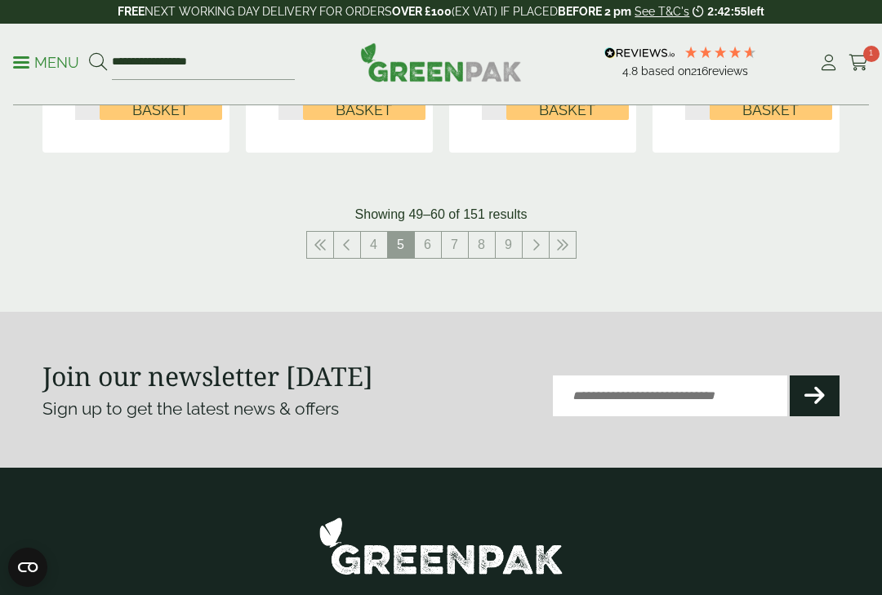
click at [430, 250] on link "6" at bounding box center [428, 245] width 26 height 26
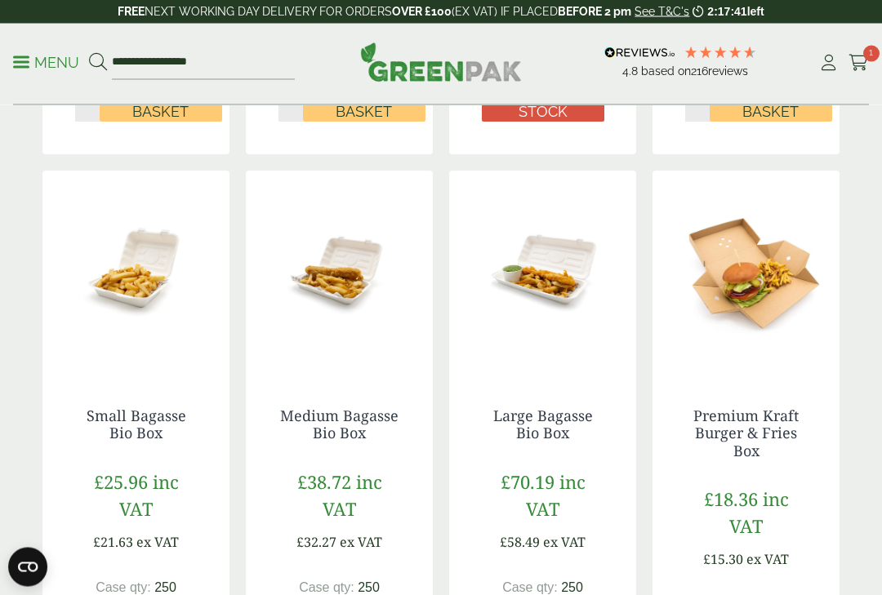
scroll to position [975, 0]
click at [145, 305] on img at bounding box center [135, 272] width 187 height 204
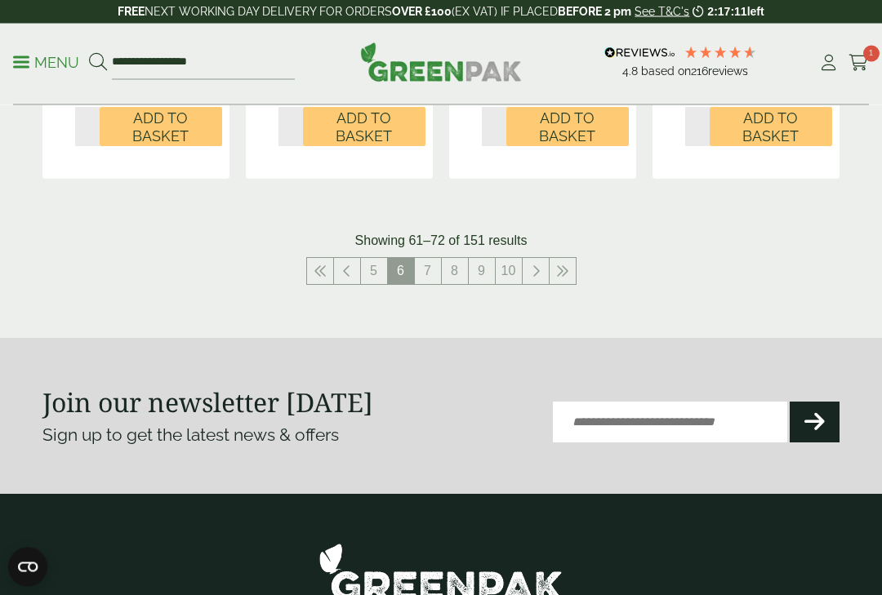
scroll to position [2138, 0]
click at [371, 258] on link "5" at bounding box center [374, 271] width 26 height 26
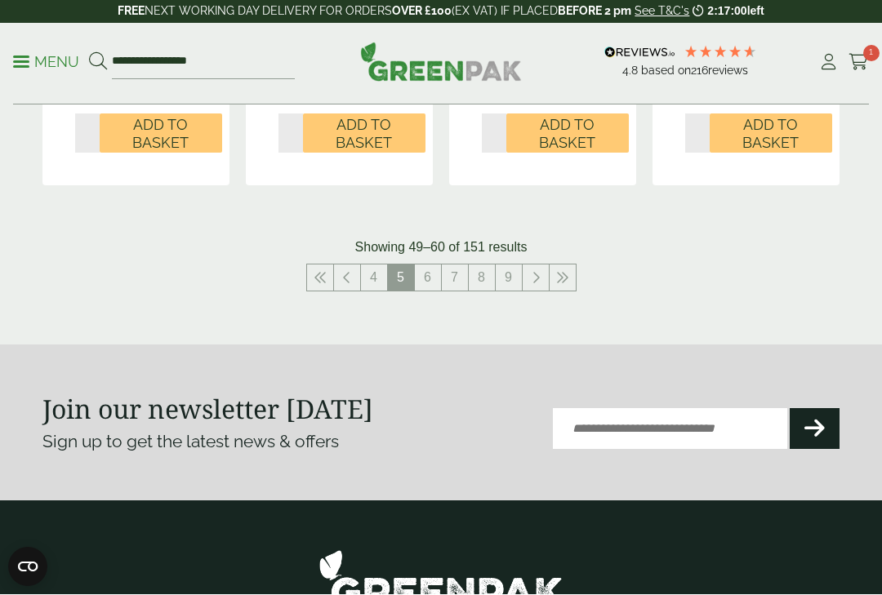
scroll to position [2116, 0]
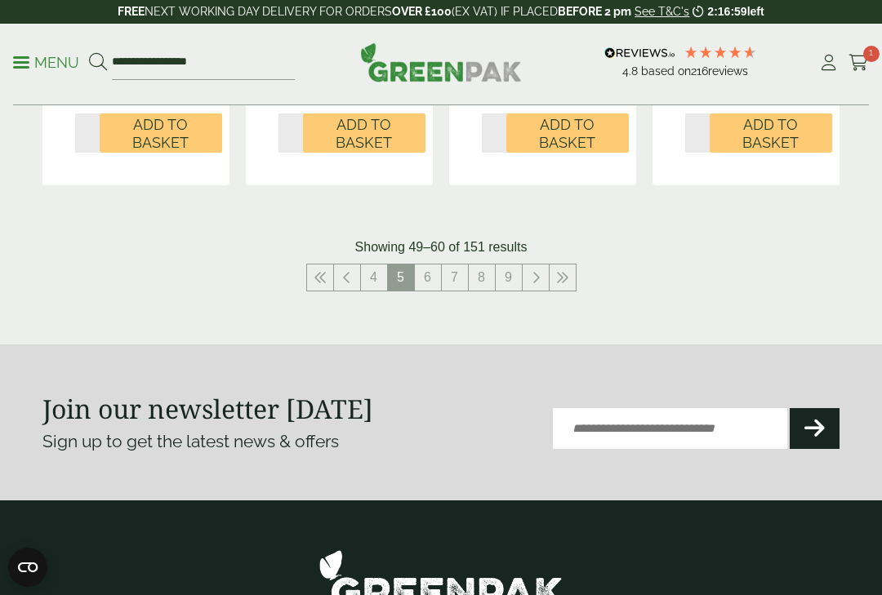
click at [453, 286] on link "7" at bounding box center [455, 278] width 26 height 26
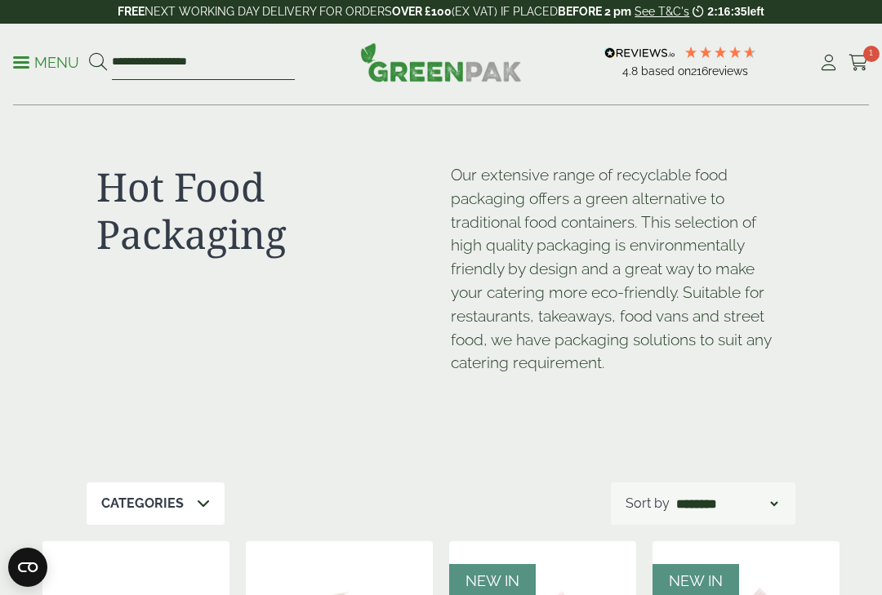
click at [216, 68] on input "**********" at bounding box center [203, 63] width 183 height 34
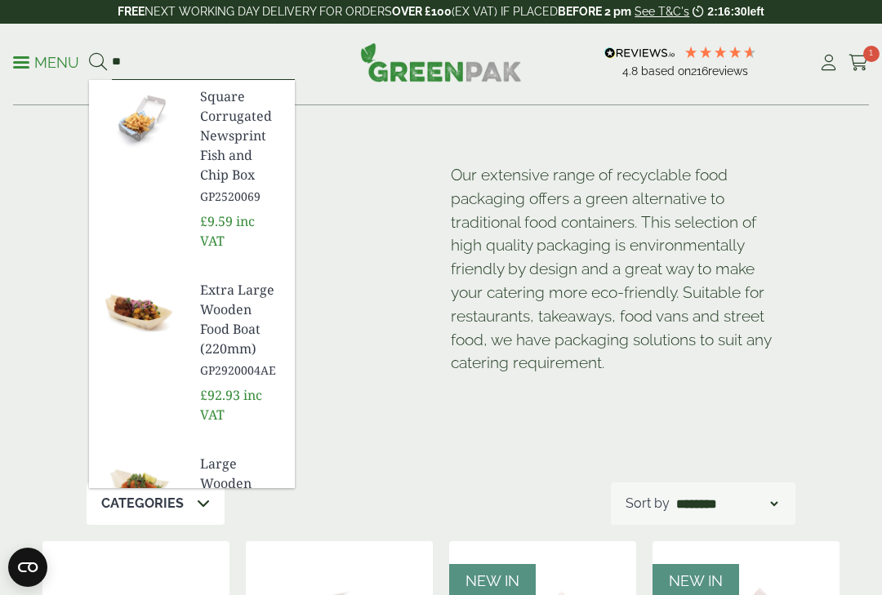
type input "*"
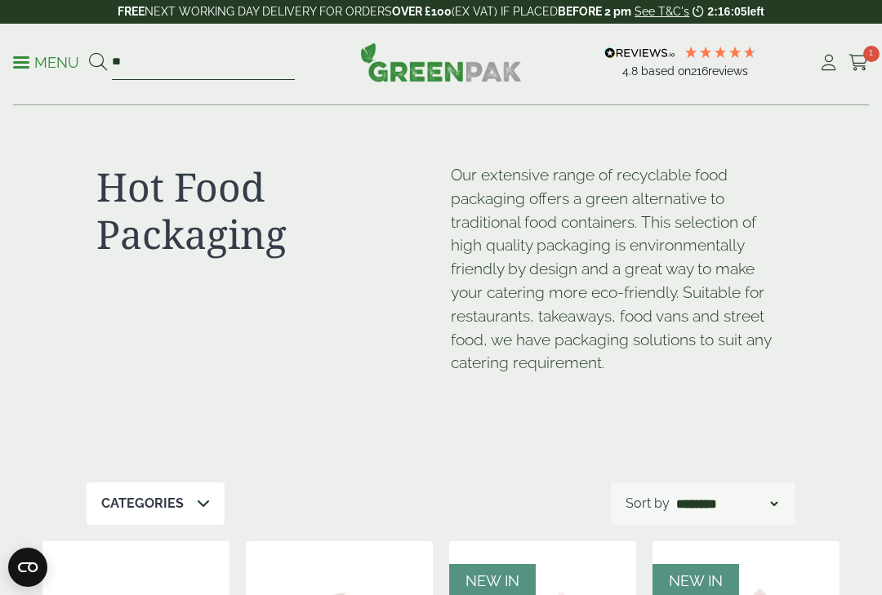
click at [155, 65] on input "*" at bounding box center [203, 63] width 183 height 34
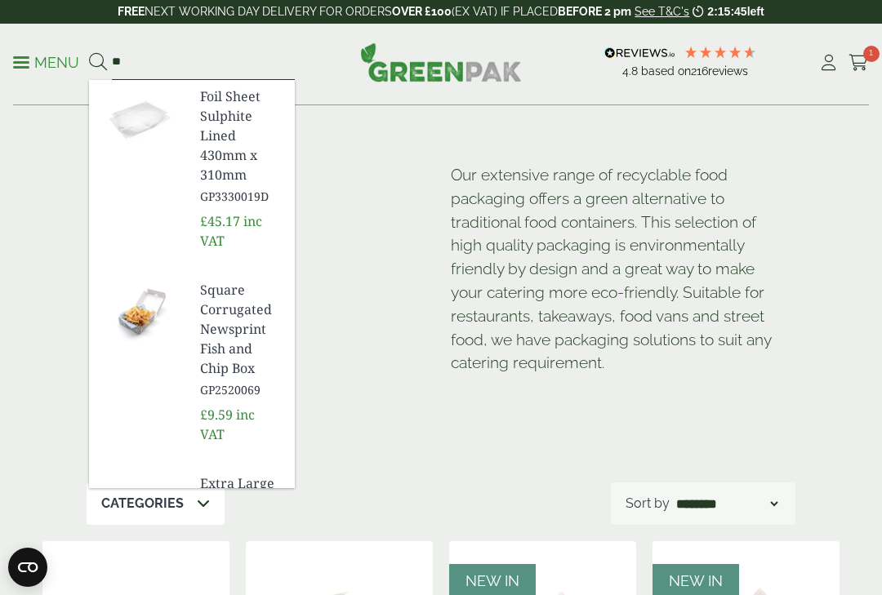
type input "*"
click at [16, 61] on span at bounding box center [21, 62] width 16 height 2
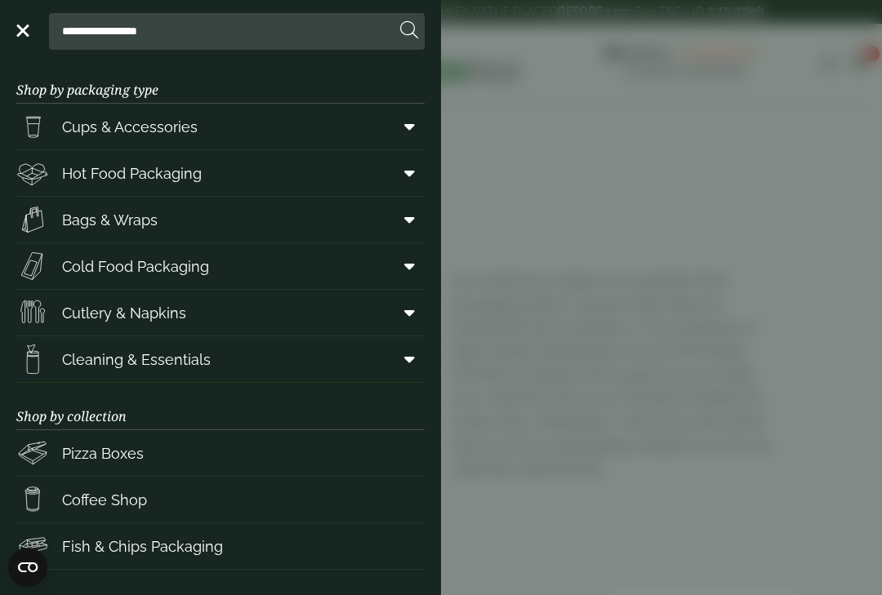
click at [74, 166] on span "Hot Food Packaging" at bounding box center [132, 174] width 140 height 22
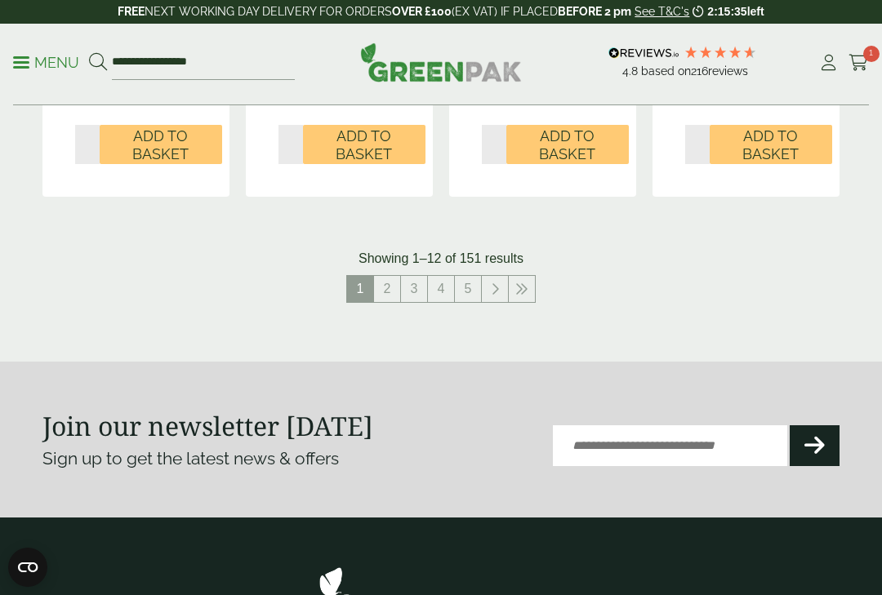
scroll to position [2075, 0]
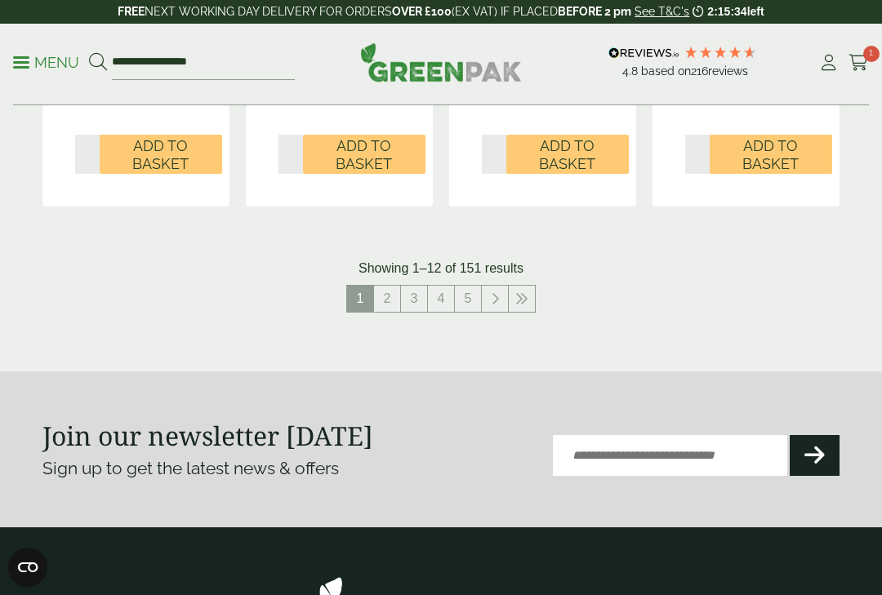
click at [388, 287] on link "2" at bounding box center [387, 299] width 26 height 26
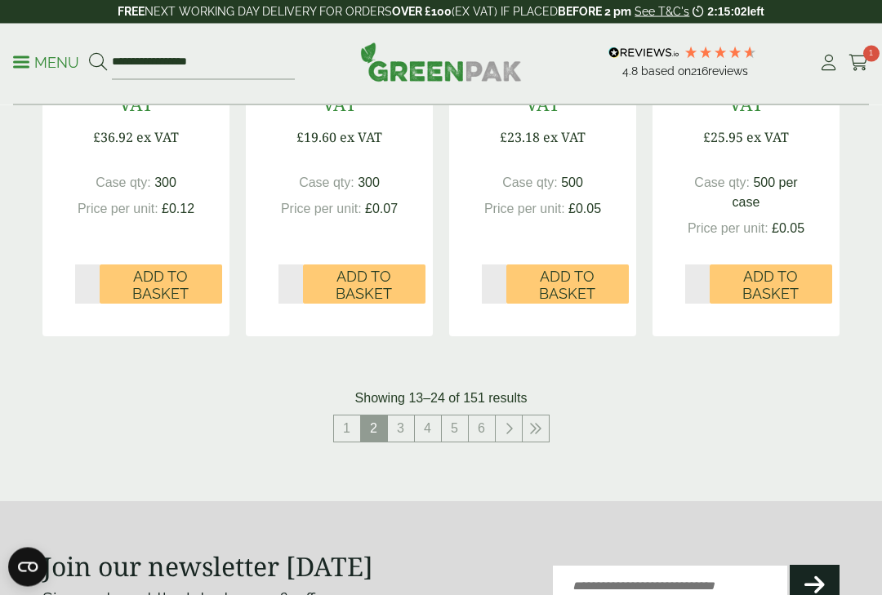
scroll to position [1993, 0]
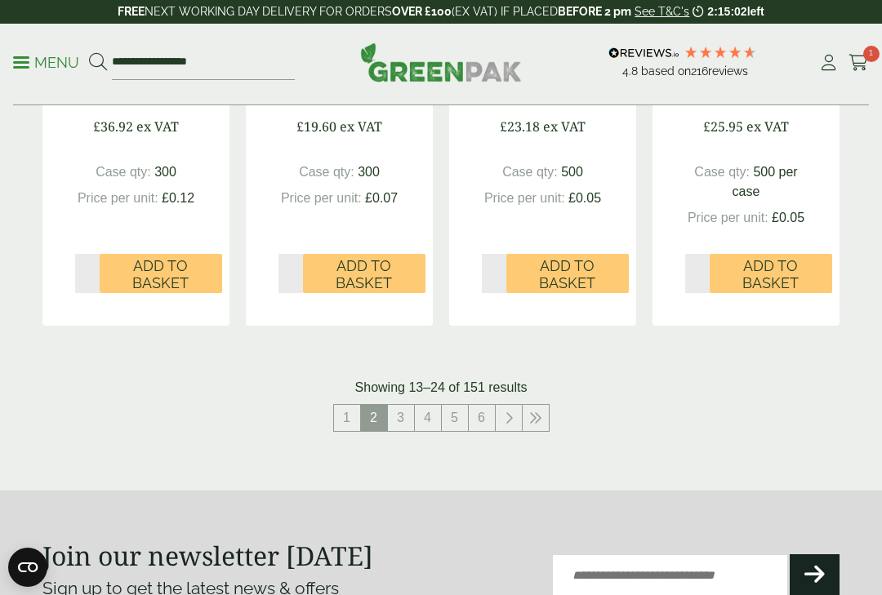
click at [394, 412] on link "3" at bounding box center [401, 418] width 26 height 26
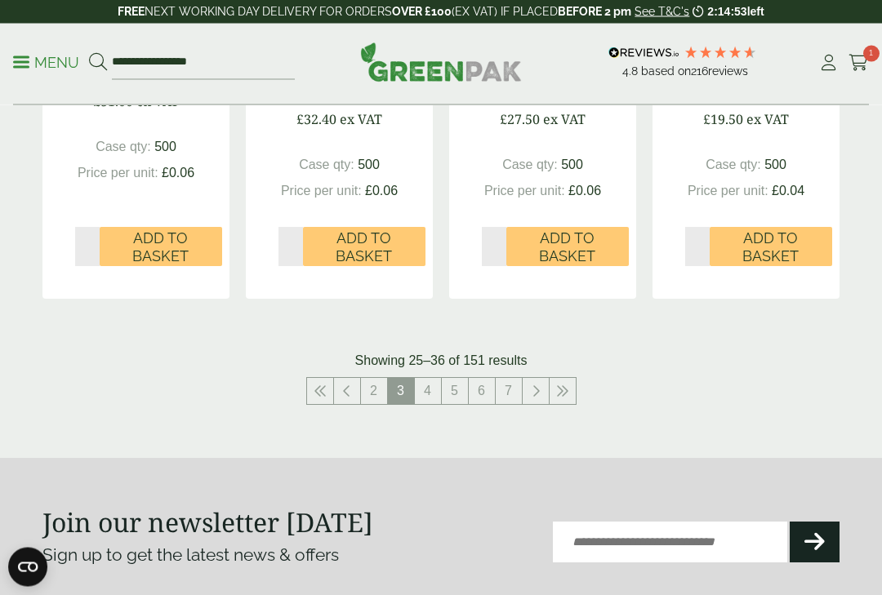
scroll to position [2003, 0]
click at [430, 388] on link "4" at bounding box center [428, 391] width 26 height 26
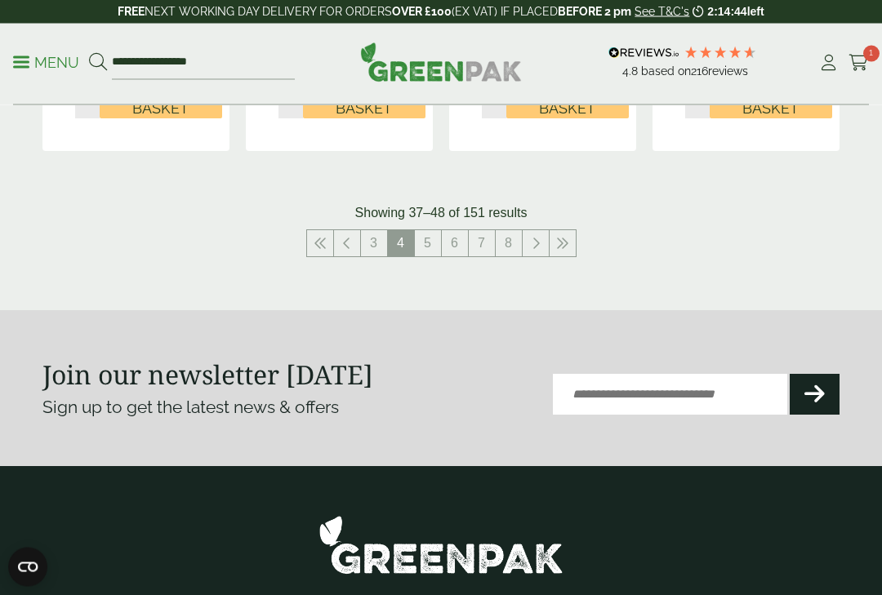
scroll to position [2146, 0]
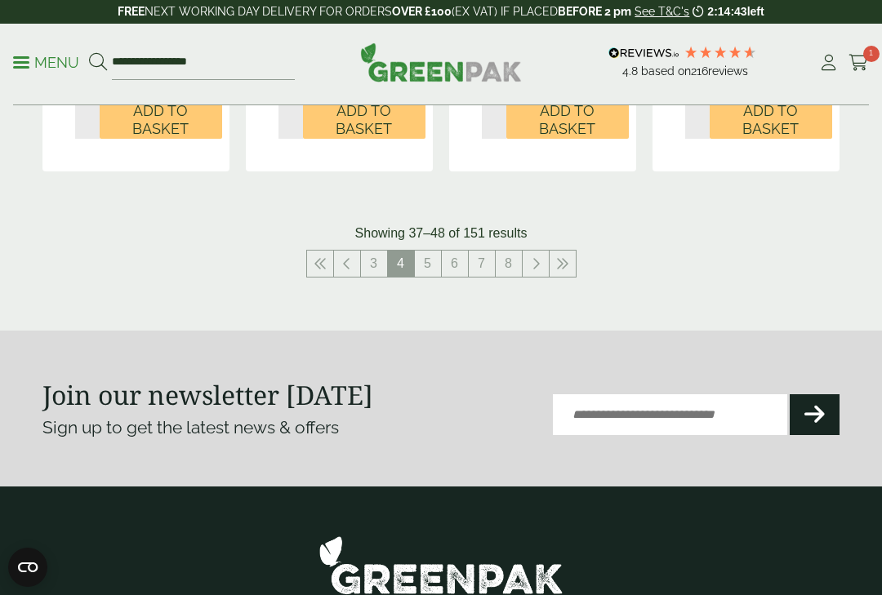
click at [430, 251] on link "5" at bounding box center [428, 264] width 26 height 26
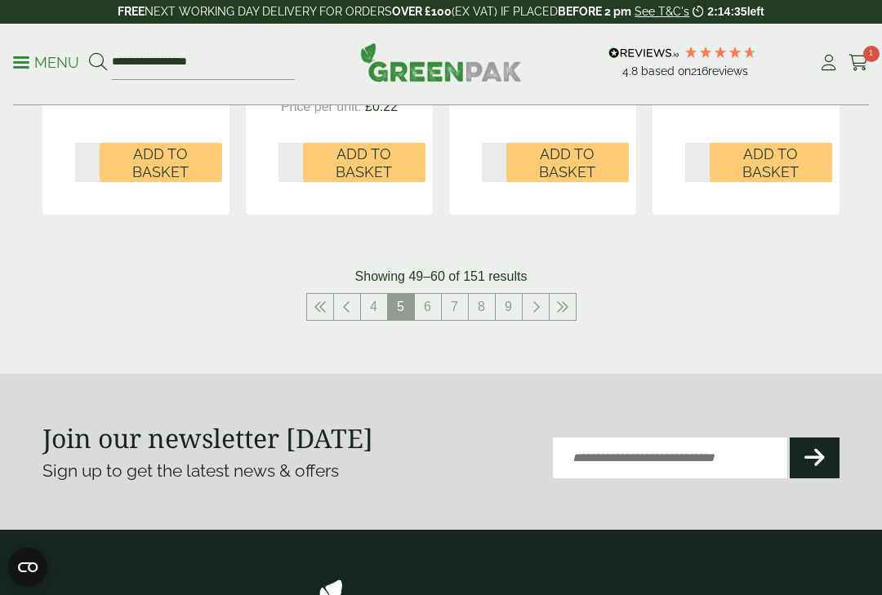
scroll to position [2111, 0]
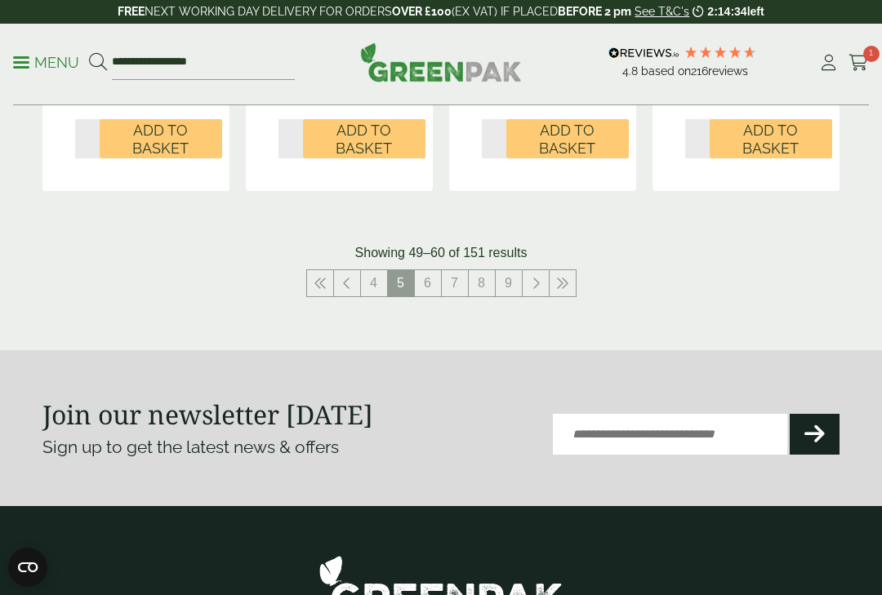
click at [432, 296] on link "6" at bounding box center [428, 283] width 26 height 26
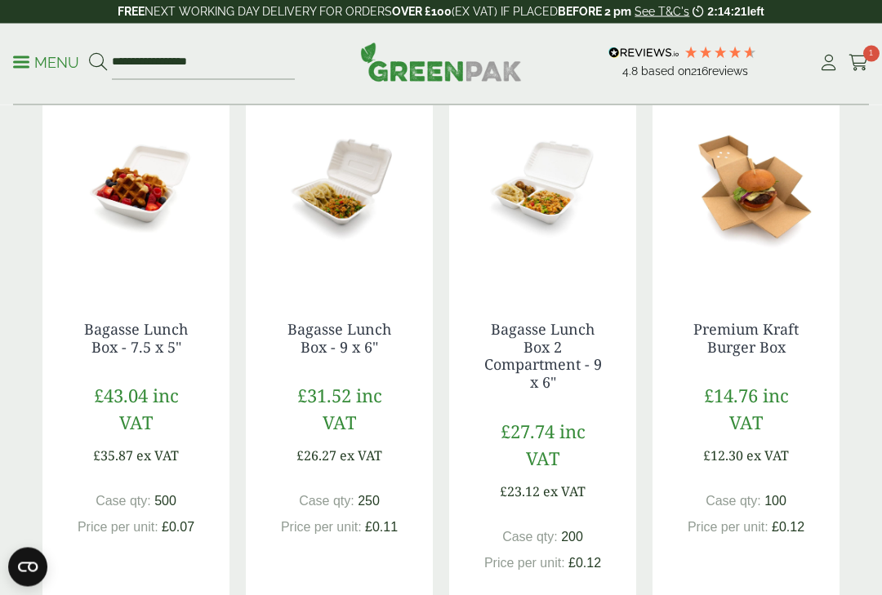
scroll to position [455, 0]
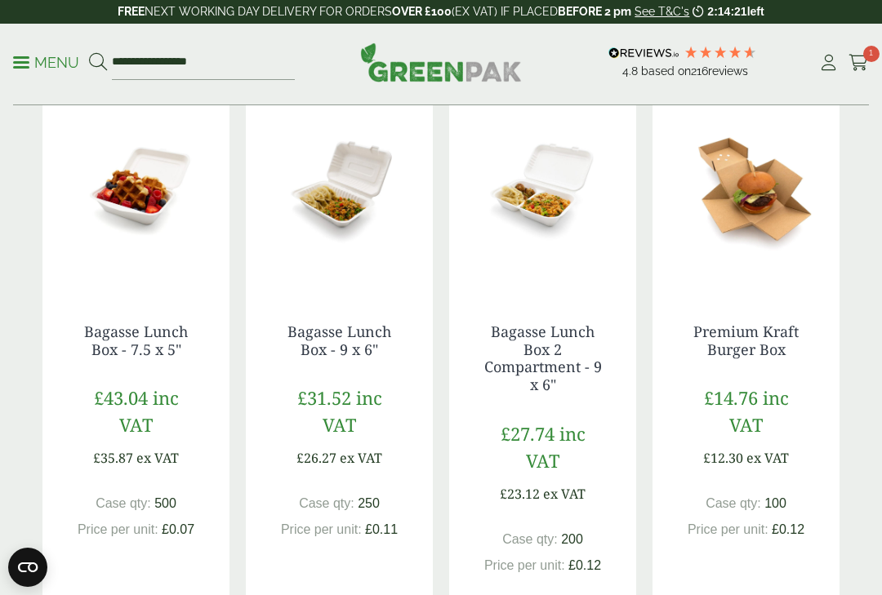
click at [336, 337] on link "Bagasse Lunch Box - 9 x 6"" at bounding box center [340, 341] width 104 height 38
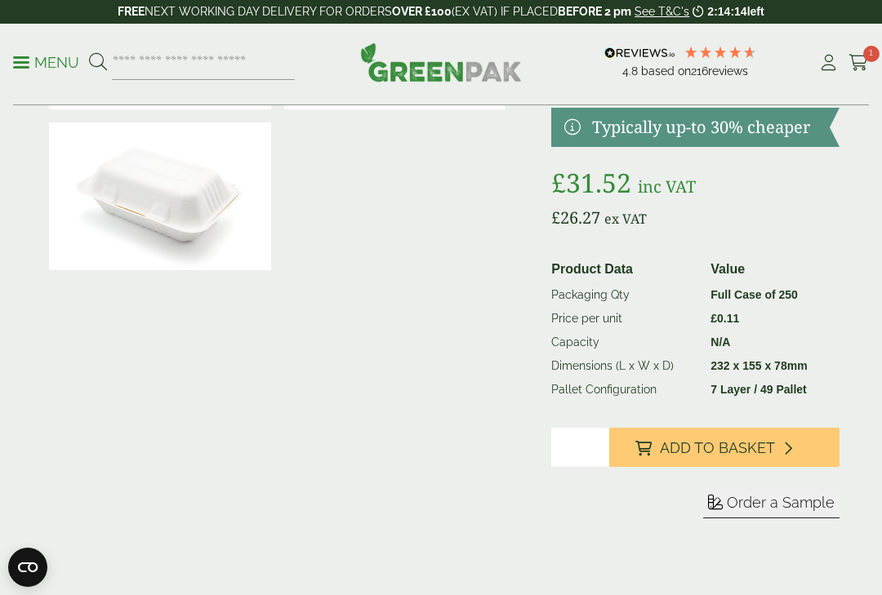
scroll to position [208, 0]
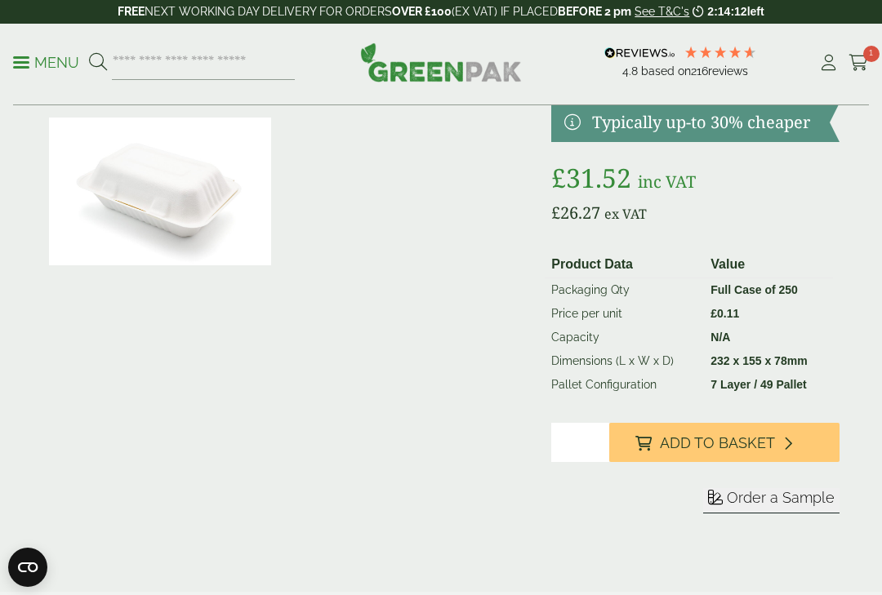
click at [715, 435] on span "Add to Basket" at bounding box center [717, 444] width 115 height 18
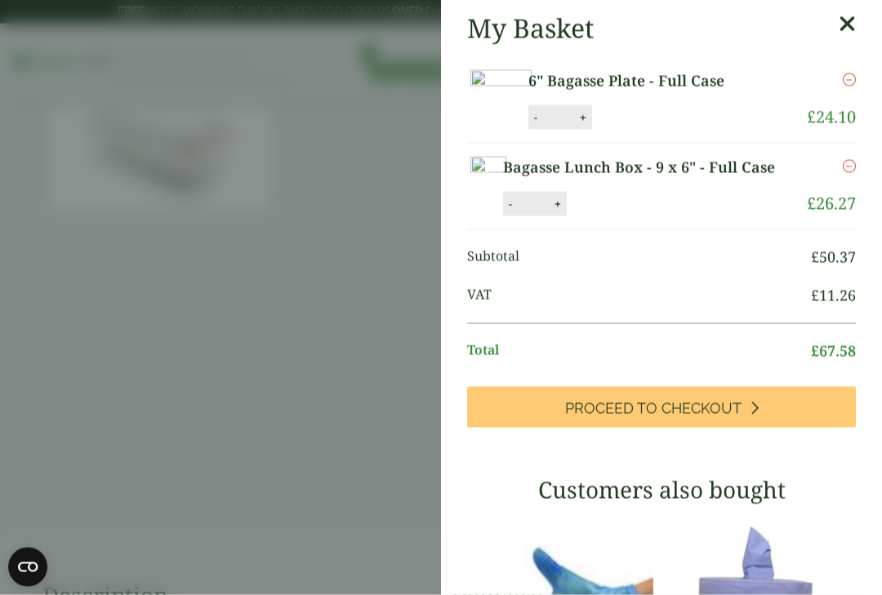
scroll to position [265, 0]
click at [662, 418] on span "Proceed to Checkout" at bounding box center [653, 409] width 176 height 18
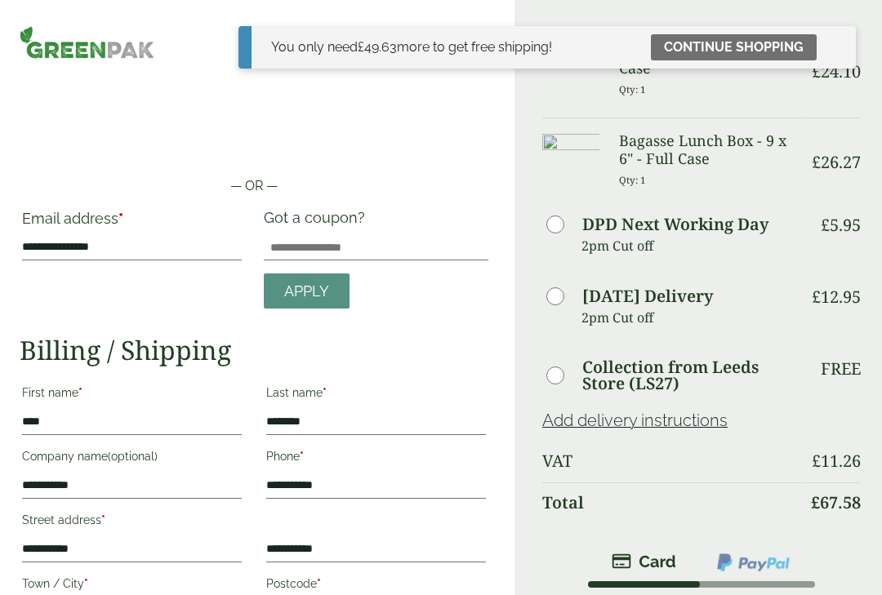
click at [724, 42] on link "Continue shopping" at bounding box center [734, 47] width 166 height 26
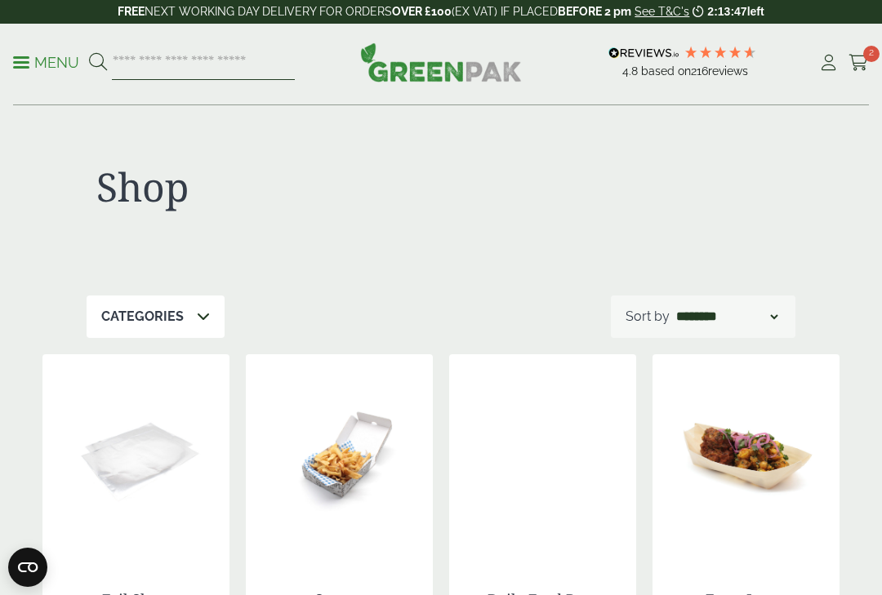
click at [164, 59] on input "search" at bounding box center [203, 63] width 183 height 34
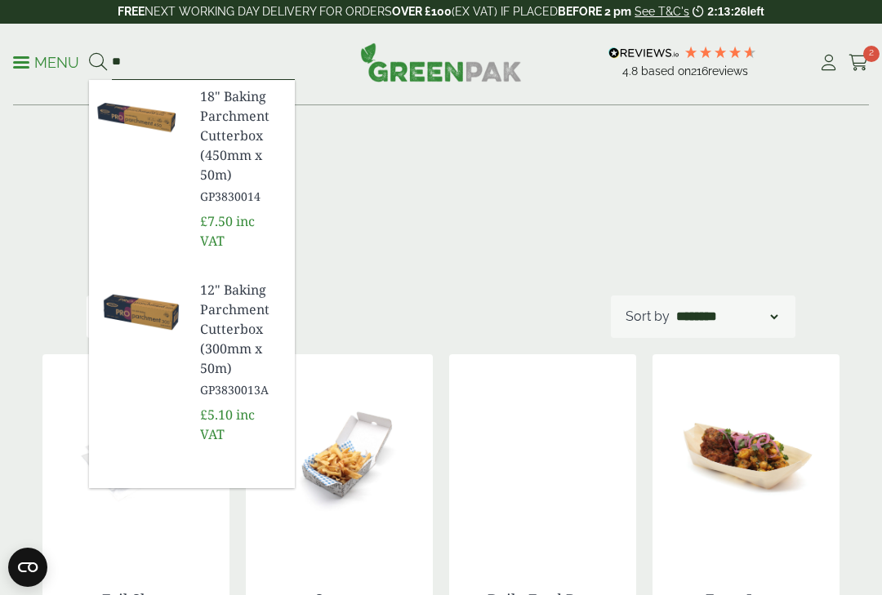
type input "*"
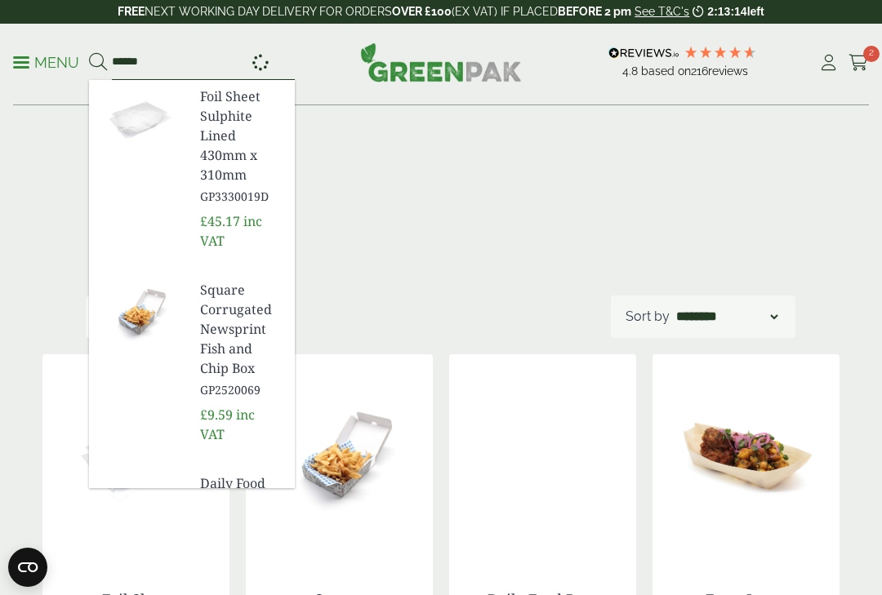
type input "******"
click at [97, 62] on button at bounding box center [98, 62] width 18 height 21
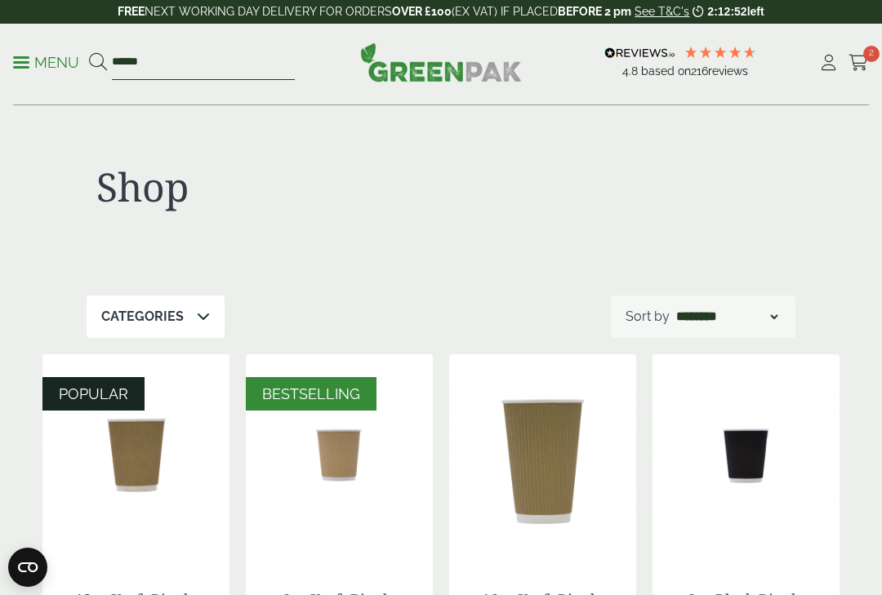
click at [163, 56] on input "******" at bounding box center [203, 63] width 183 height 34
type input "*"
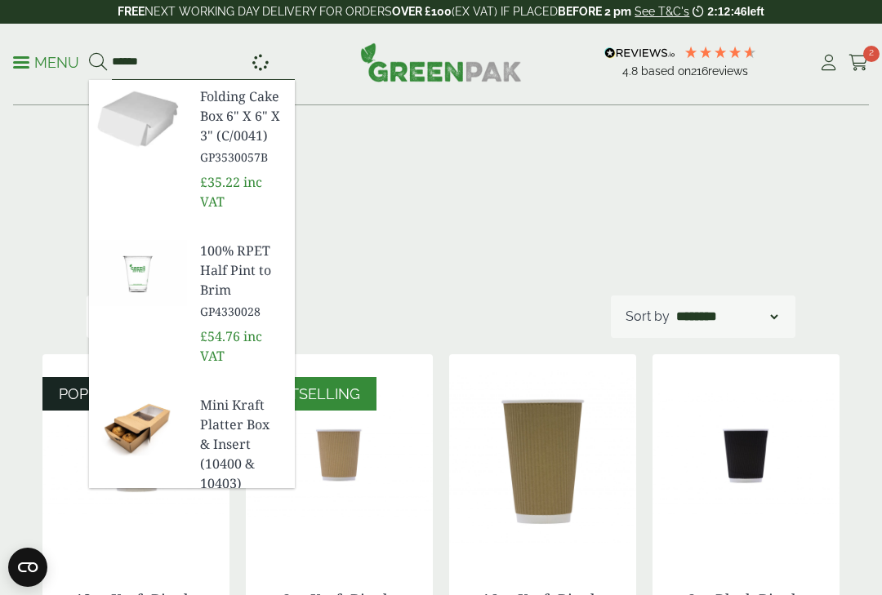
type input "******"
click at [97, 62] on button at bounding box center [98, 62] width 18 height 21
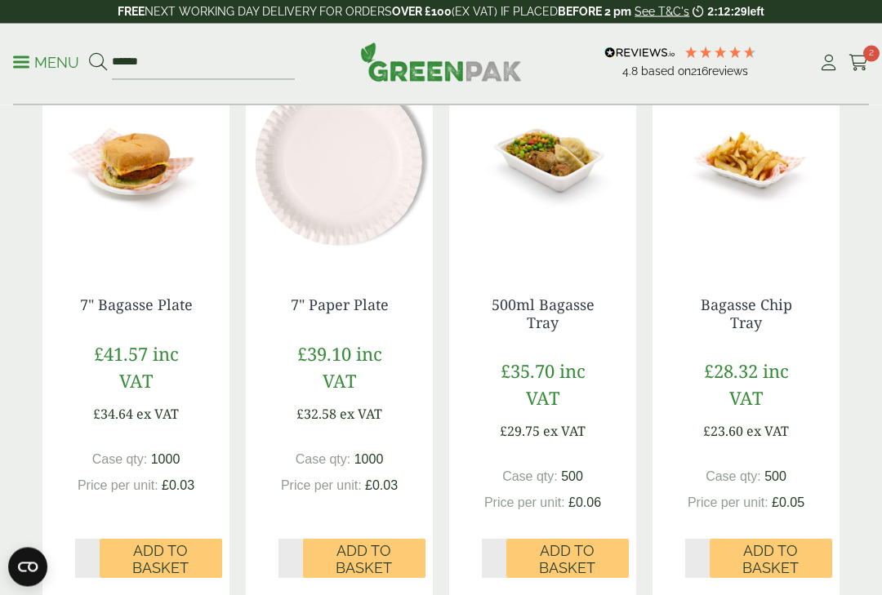
scroll to position [1430, 0]
click at [52, 312] on div "7" Bagasse Plate £41.57 inc VAT £34.64 ex VAT Case qty: 1000 Price per unit: £0…" at bounding box center [135, 429] width 187 height 330
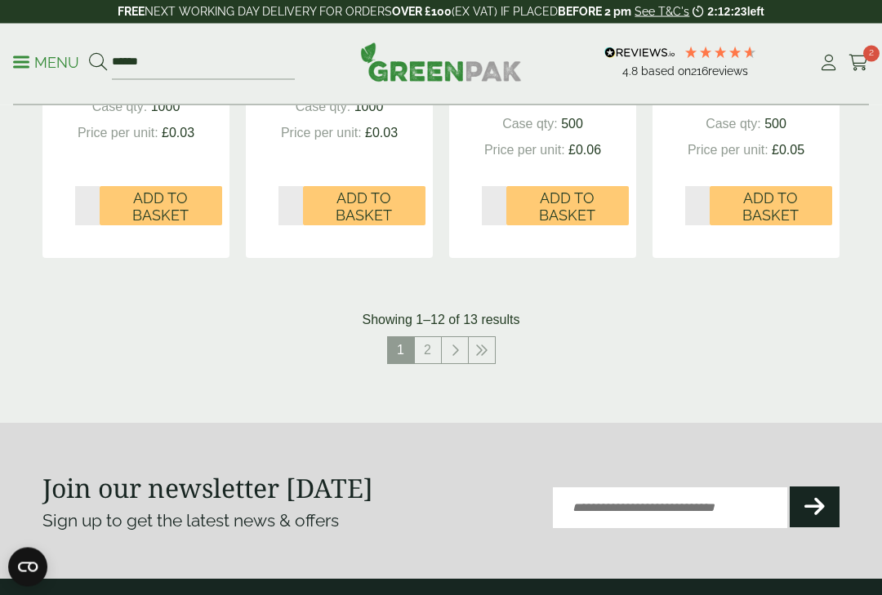
scroll to position [1783, 0]
click at [435, 341] on link "2" at bounding box center [428, 350] width 26 height 26
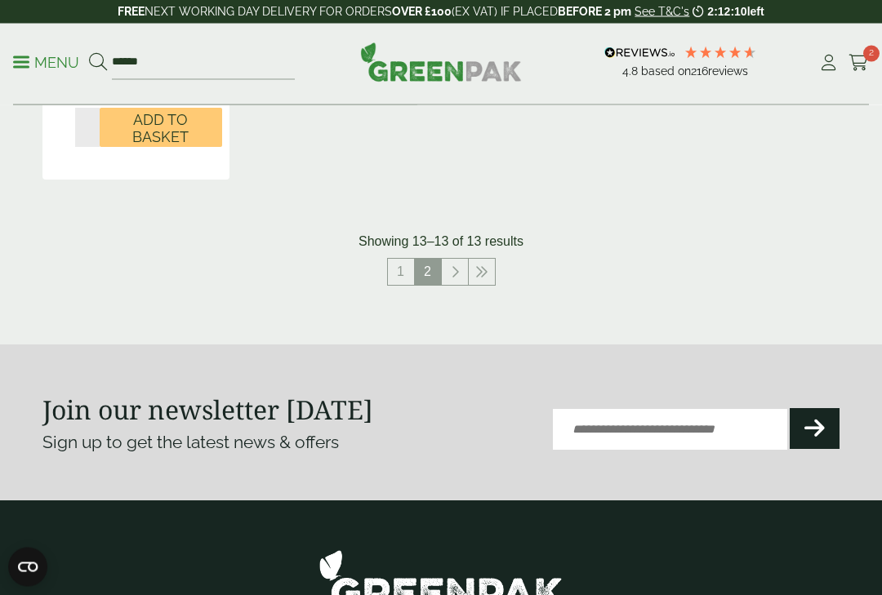
scroll to position [708, 0]
click at [864, 53] on span "2" at bounding box center [871, 54] width 16 height 16
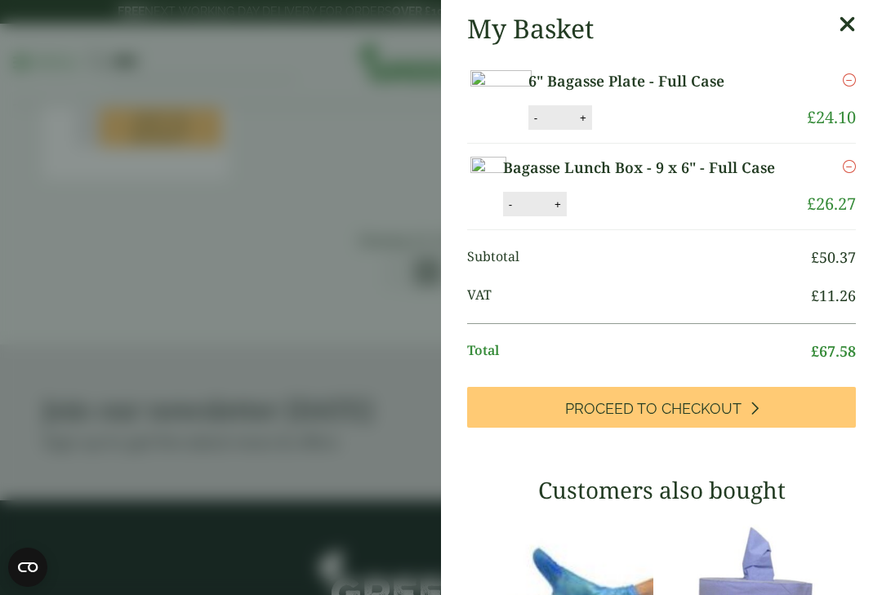
click at [849, 173] on icon "Remove this item" at bounding box center [849, 166] width 13 height 13
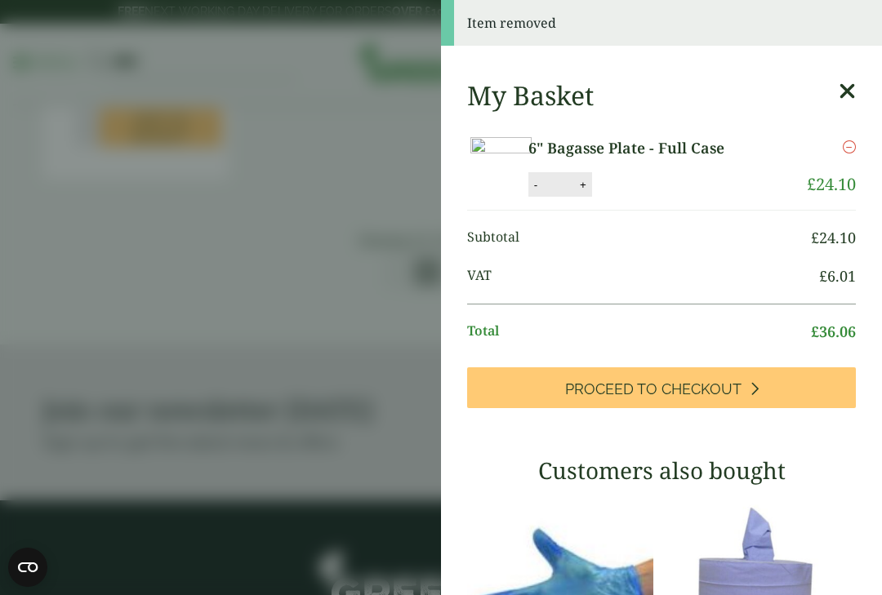
click at [684, 408] on link "Proceed to Checkout" at bounding box center [661, 388] width 389 height 41
